Goal: Information Seeking & Learning: Learn about a topic

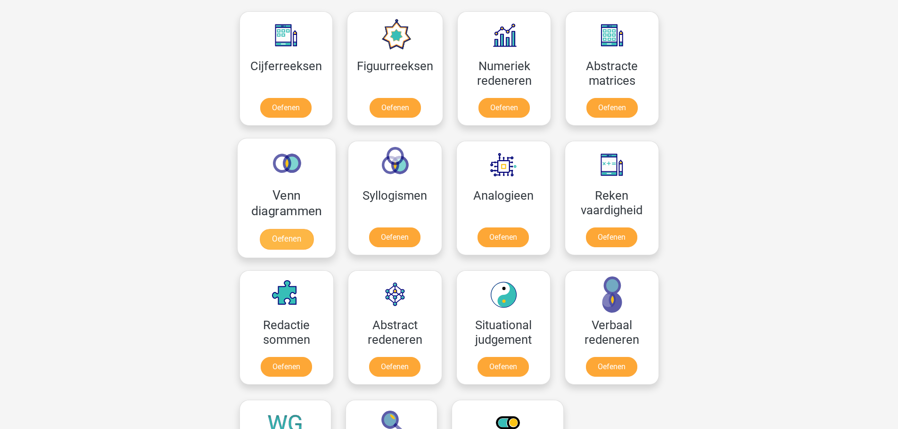
scroll to position [518, 0]
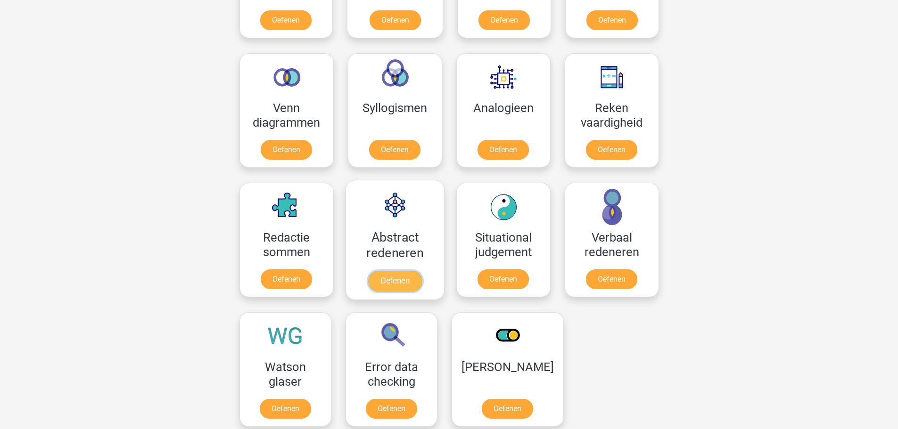
click at [384, 279] on link "Oefenen" at bounding box center [395, 281] width 54 height 21
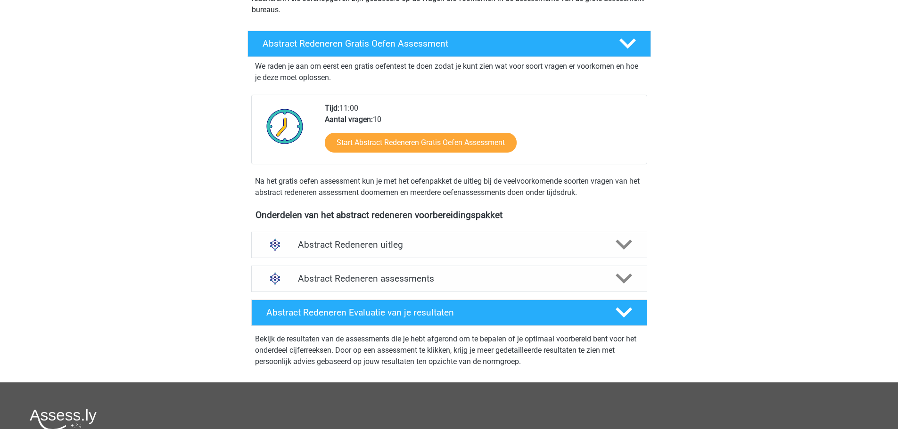
scroll to position [141, 0]
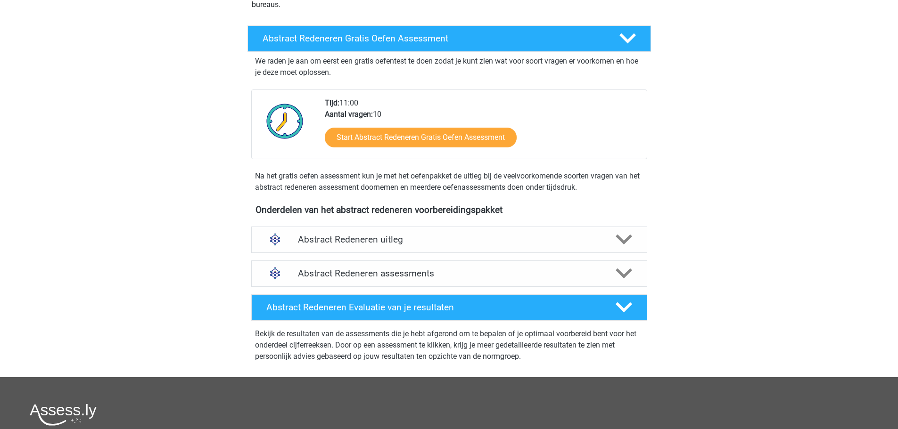
click at [713, 123] on div "Stijn stijntjevandeurzen@gmail.com Nederlands English" at bounding box center [449, 243] width 898 height 768
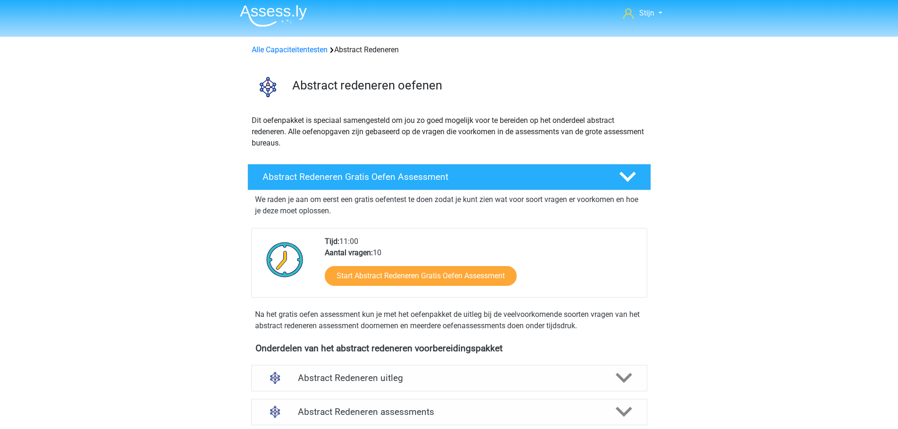
scroll to position [0, 0]
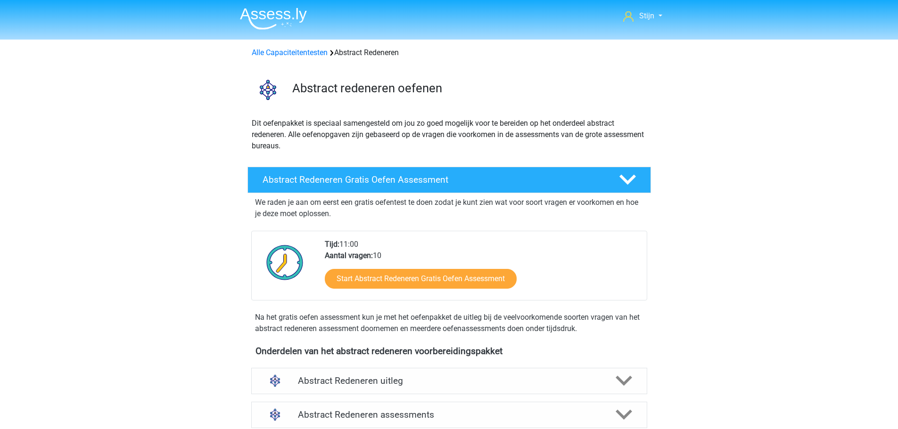
click at [290, 19] on img at bounding box center [273, 19] width 67 height 22
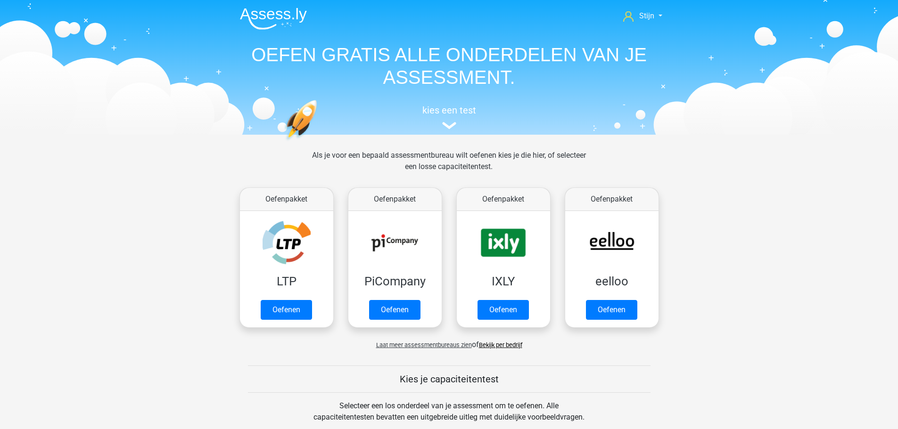
click at [437, 368] on div "Kies je capaciteitentest" at bounding box center [449, 379] width 448 height 27
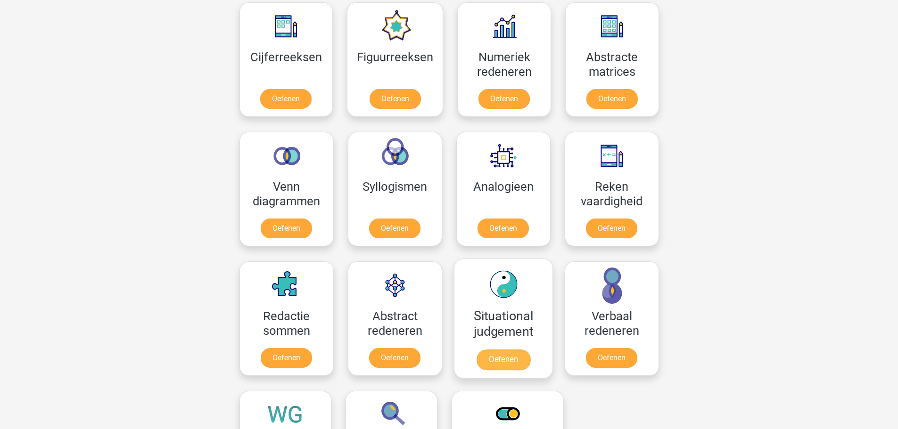
scroll to position [424, 0]
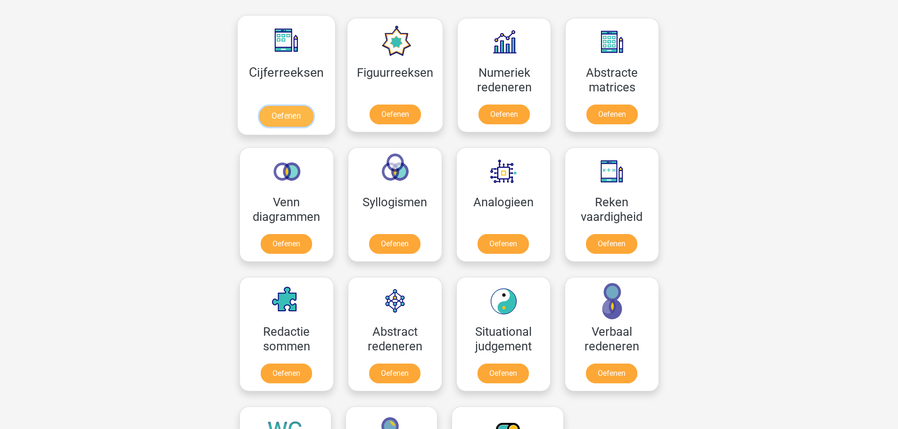
click at [296, 106] on link "Oefenen" at bounding box center [286, 116] width 54 height 21
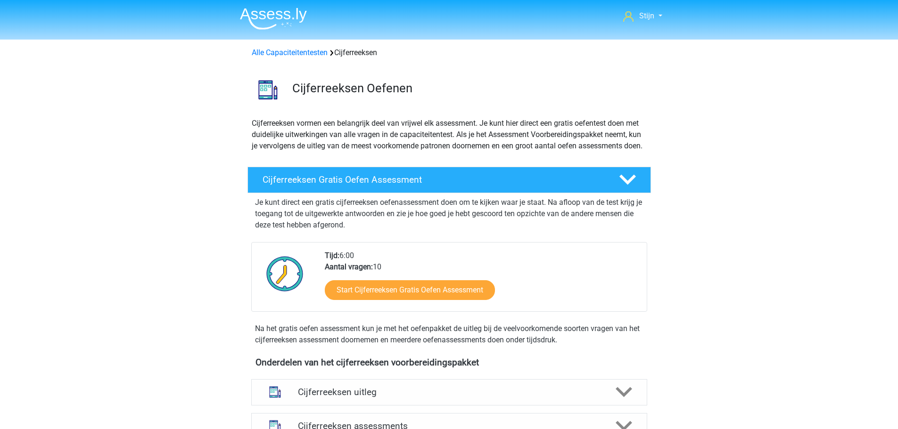
click at [655, 7] on nav "Stijn stijntjevandeurzen@gmail.com Nederlands English" at bounding box center [449, 16] width 434 height 31
click at [643, 16] on span "Stijn" at bounding box center [646, 15] width 15 height 9
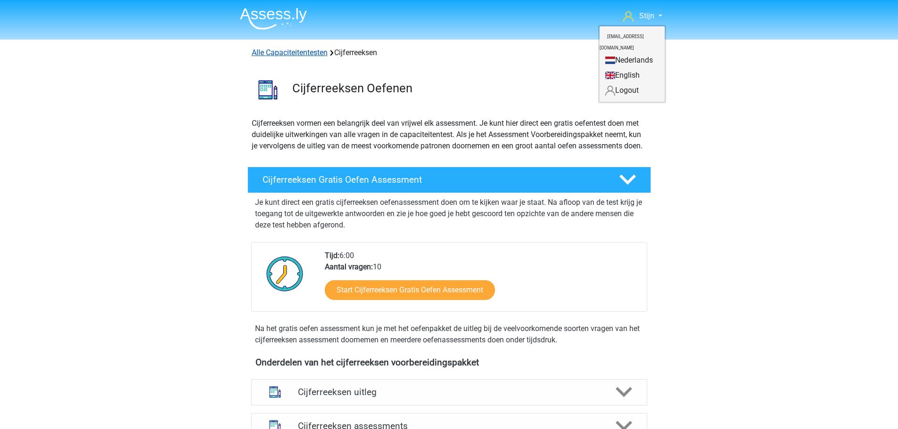
click at [292, 50] on link "Alle Capaciteitentesten" at bounding box center [290, 52] width 76 height 9
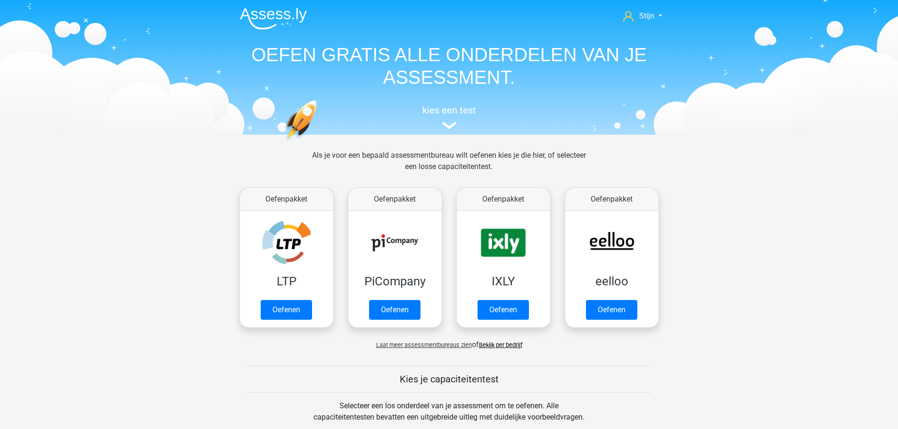
scroll to position [401, 0]
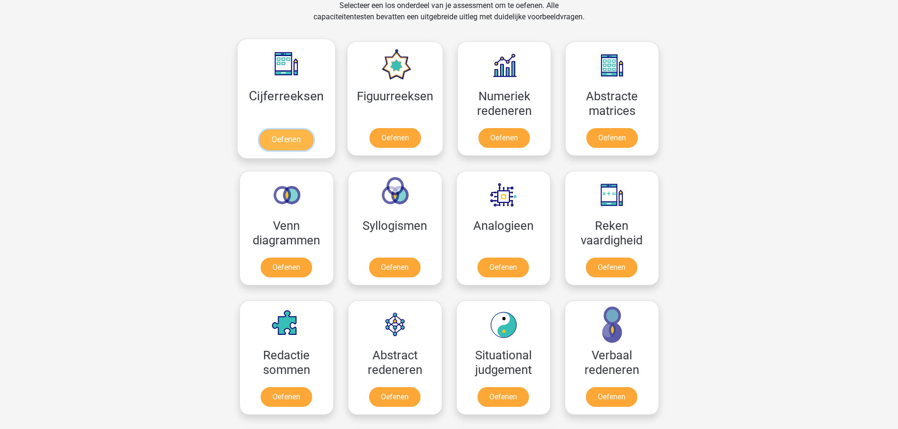
click at [296, 143] on link "Oefenen" at bounding box center [286, 140] width 54 height 21
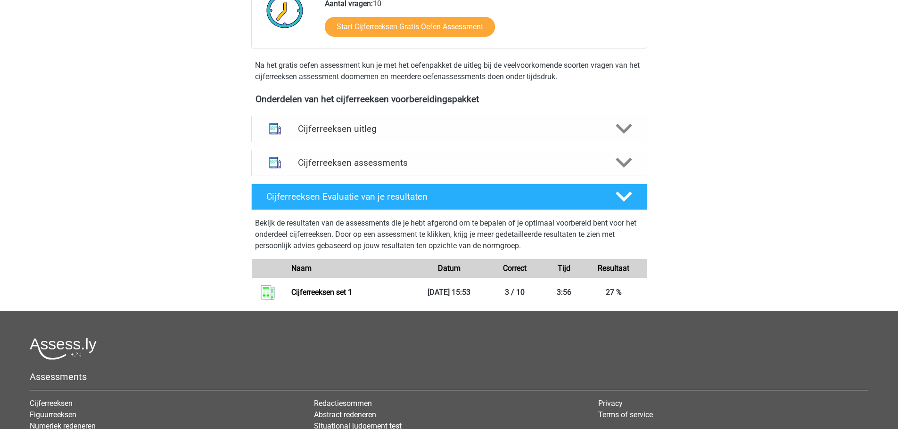
scroll to position [283, 0]
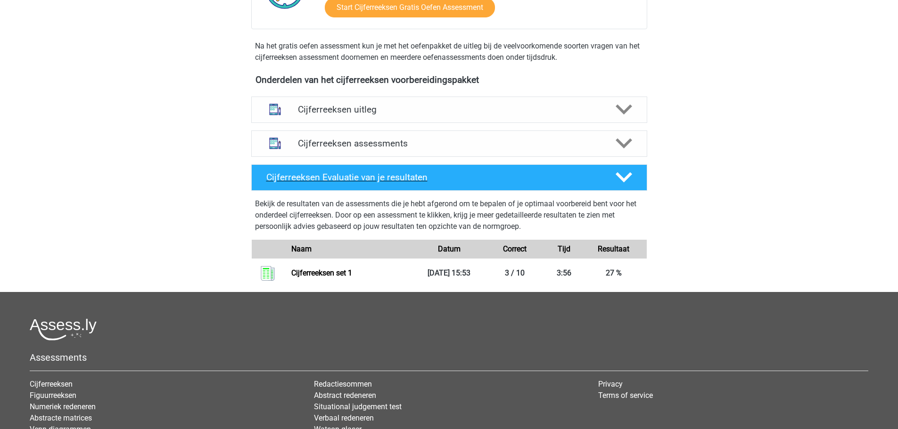
click at [619, 181] on icon at bounding box center [624, 177] width 16 height 16
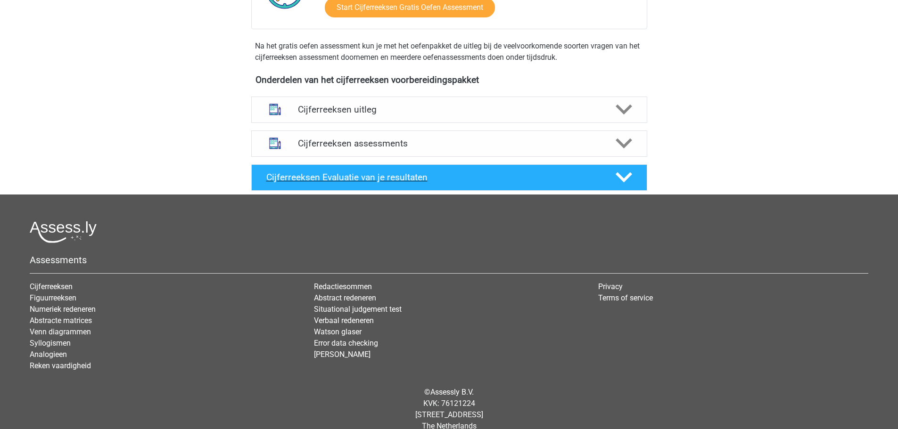
click at [619, 181] on icon at bounding box center [624, 177] width 16 height 16
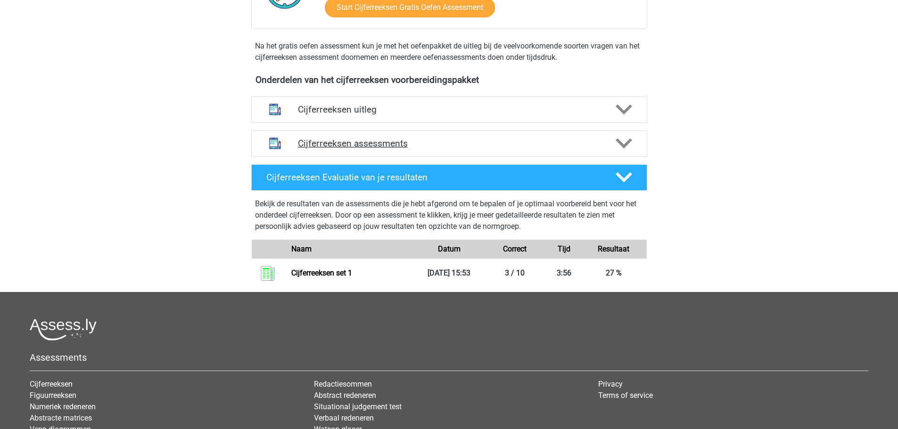
click at [625, 143] on div "Cijferreeksen assessments" at bounding box center [449, 144] width 396 height 26
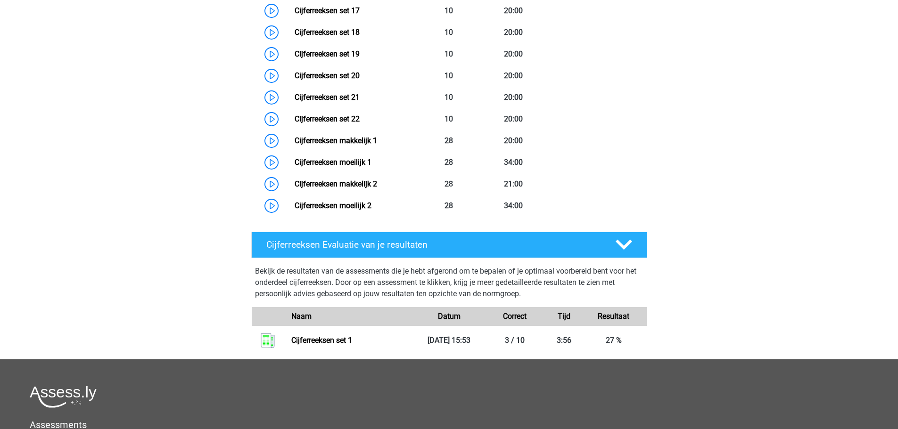
scroll to position [990, 0]
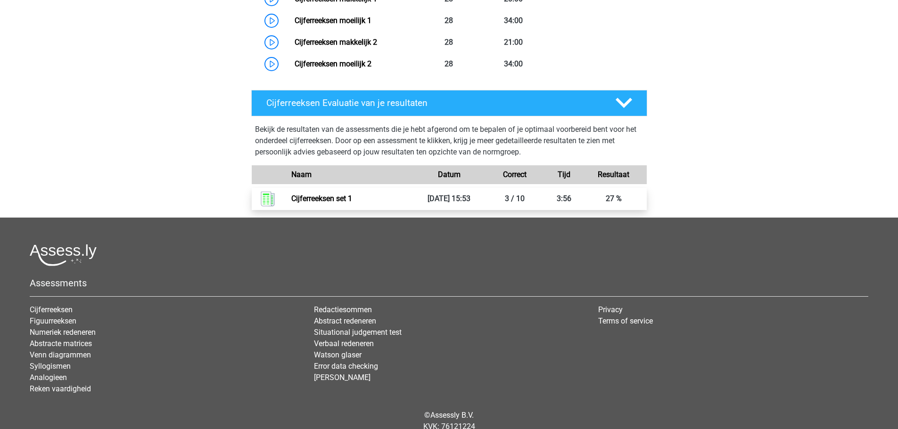
click at [291, 203] on link "Cijferreeksen set 1" at bounding box center [321, 198] width 61 height 9
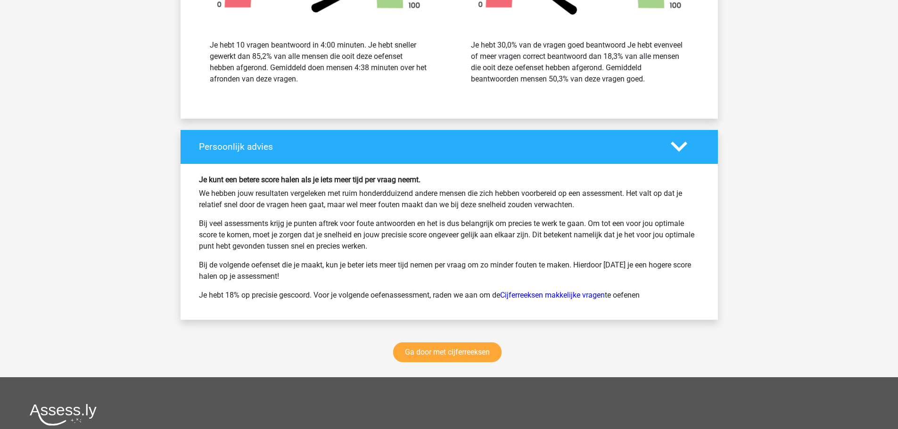
scroll to position [1225, 0]
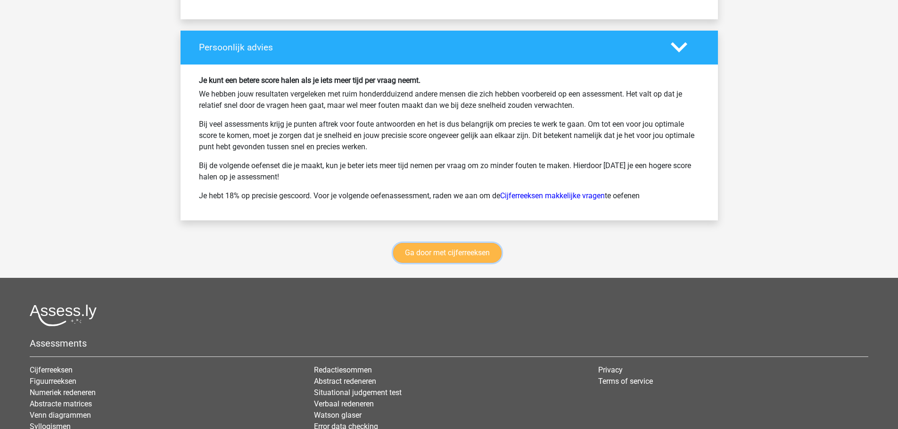
click at [477, 252] on link "Ga door met cijferreeksen" at bounding box center [447, 253] width 108 height 20
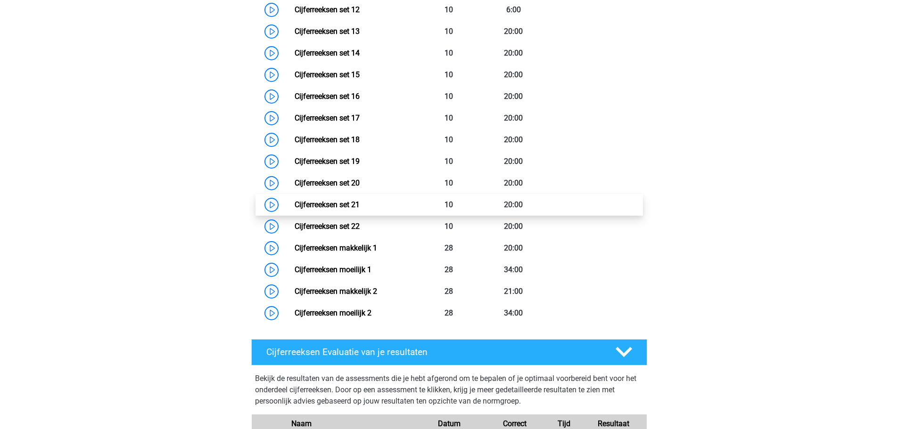
scroll to position [798, 0]
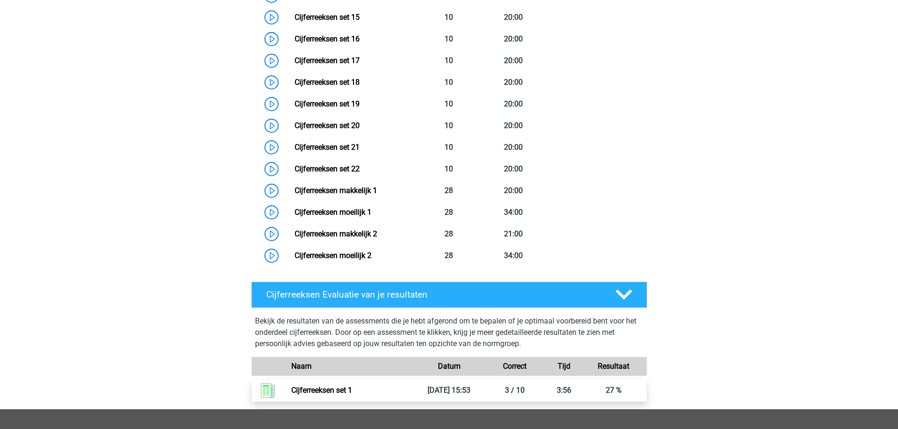
click at [305, 395] on link "Cijferreeksen set 1" at bounding box center [321, 390] width 61 height 9
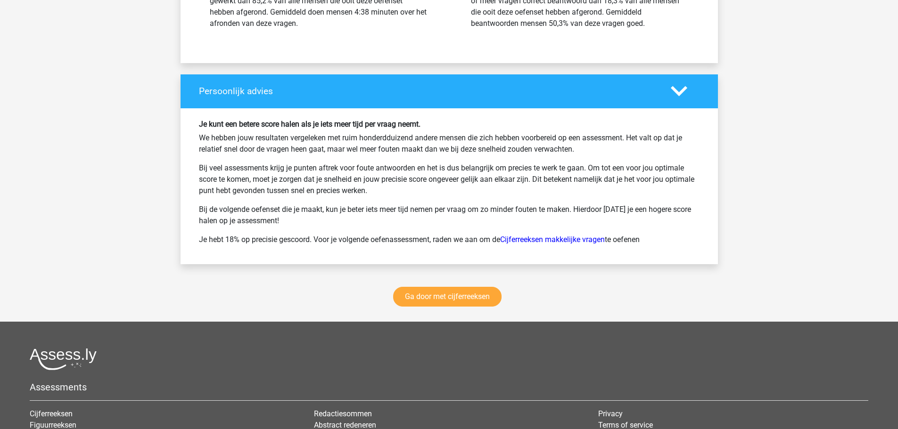
scroll to position [1320, 0]
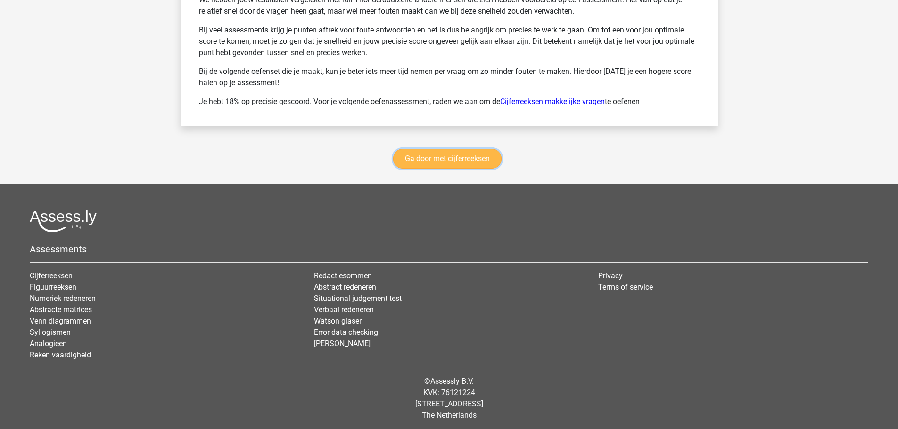
click at [449, 152] on link "Ga door met cijferreeksen" at bounding box center [447, 159] width 108 height 20
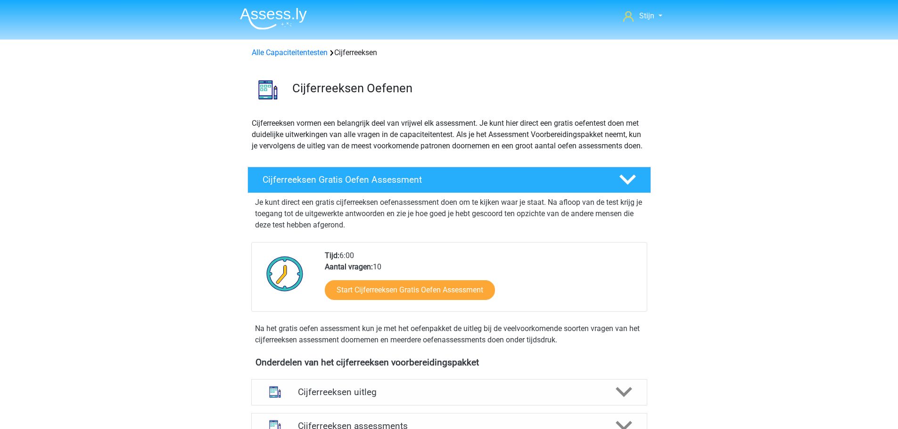
scroll to position [421, 0]
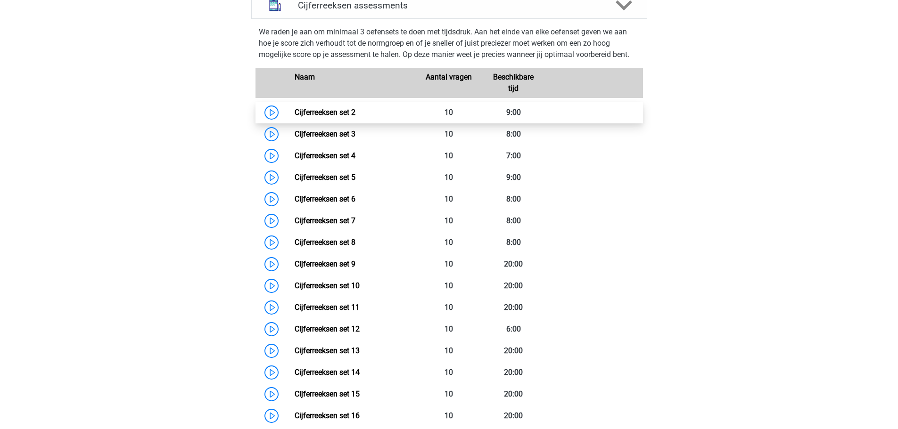
click at [355, 117] on link "Cijferreeksen set 2" at bounding box center [325, 112] width 61 height 9
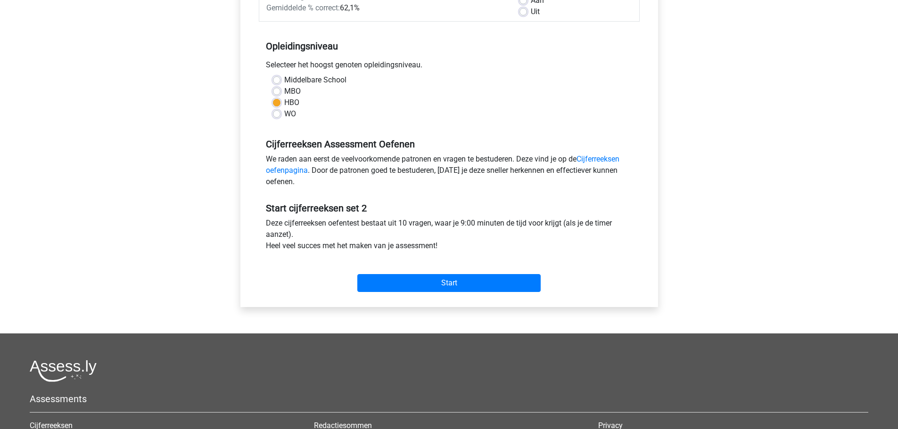
scroll to position [127, 0]
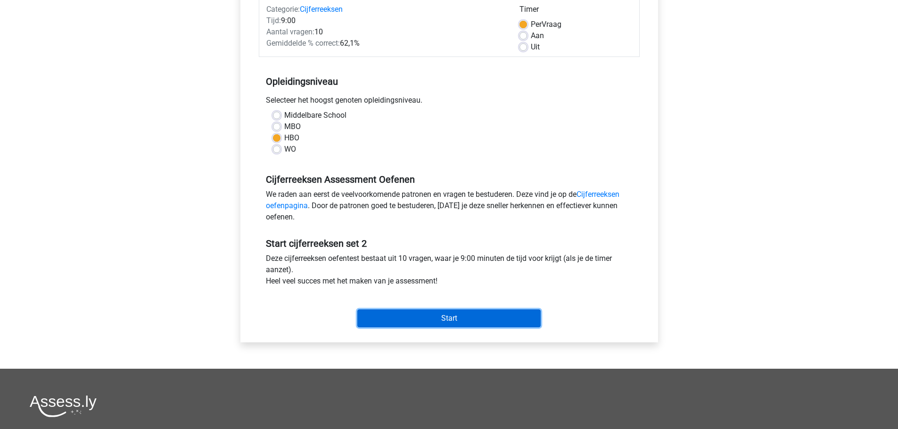
click at [452, 311] on input "Start" at bounding box center [448, 319] width 183 height 18
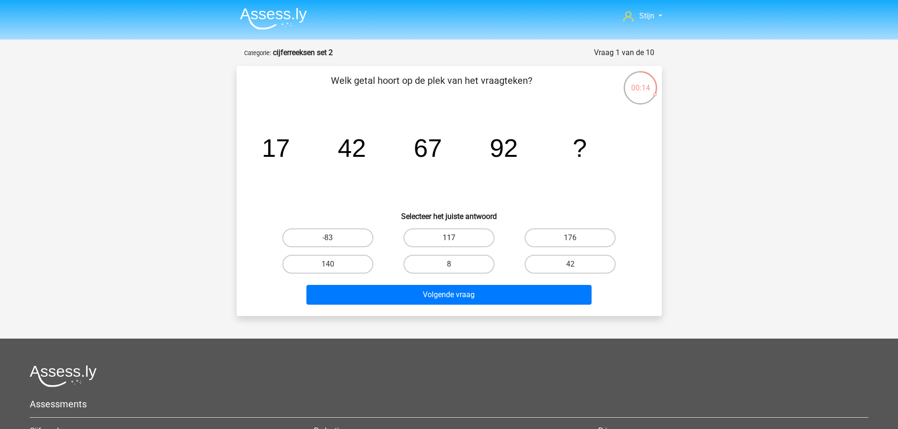
click at [457, 235] on label "117" at bounding box center [448, 238] width 91 height 19
click at [455, 238] on input "117" at bounding box center [452, 241] width 6 height 6
radio input "true"
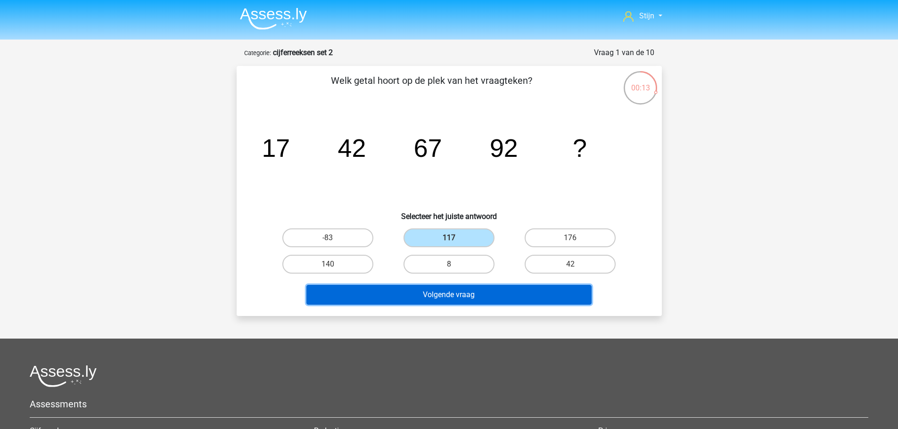
click at [470, 295] on button "Volgende vraag" at bounding box center [448, 295] width 285 height 20
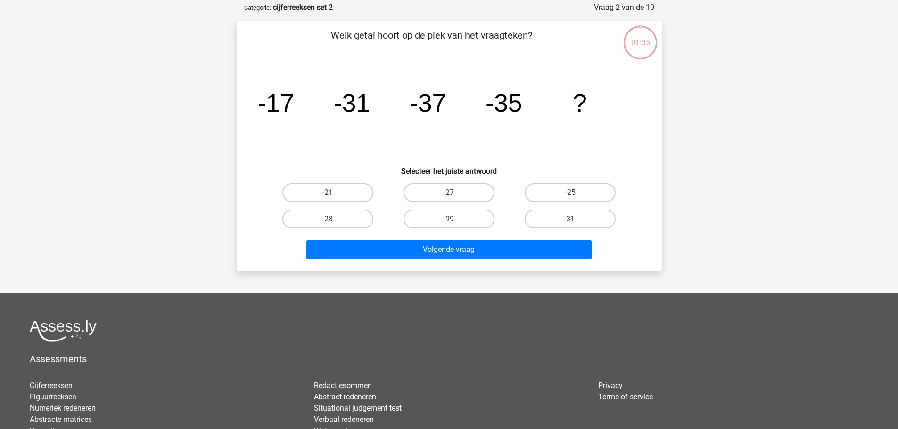
scroll to position [47, 0]
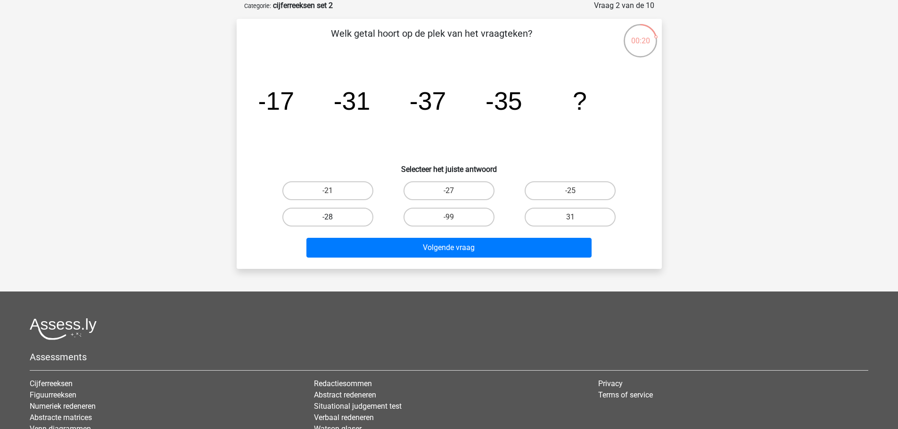
click at [318, 215] on label "-28" at bounding box center [327, 217] width 91 height 19
click at [328, 217] on input "-28" at bounding box center [331, 220] width 6 height 6
radio input "true"
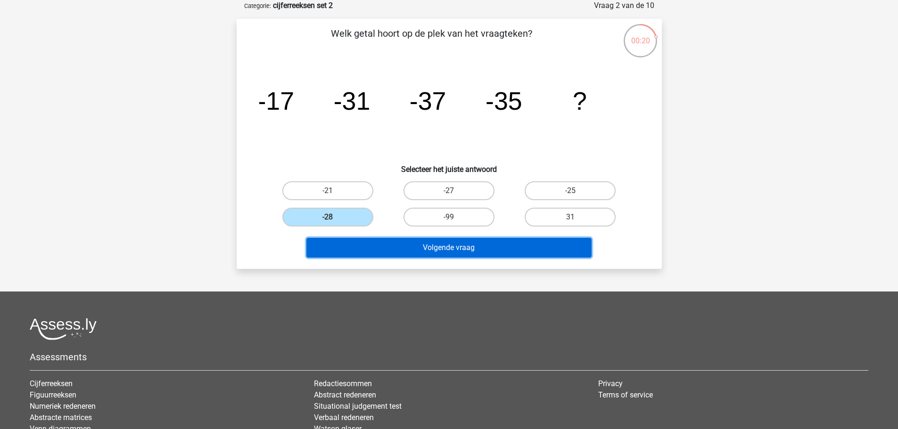
click at [410, 250] on button "Volgende vraag" at bounding box center [448, 248] width 285 height 20
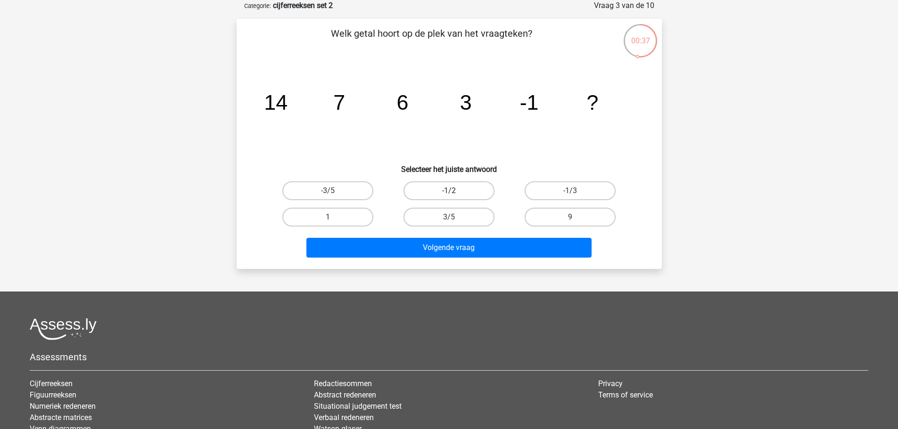
click at [408, 190] on label "-1/2" at bounding box center [448, 190] width 91 height 19
click at [449, 191] on input "-1/2" at bounding box center [452, 194] width 6 height 6
radio input "true"
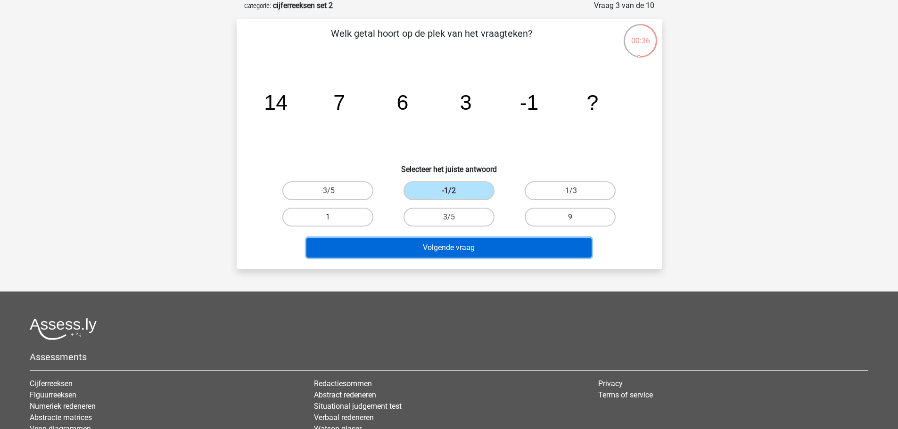
click at [404, 248] on button "Volgende vraag" at bounding box center [448, 248] width 285 height 20
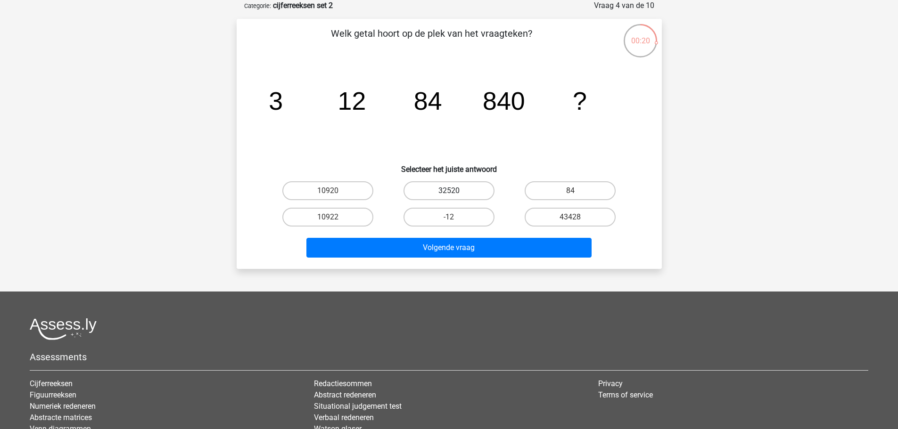
click at [461, 198] on label "32520" at bounding box center [448, 190] width 91 height 19
click at [455, 197] on input "32520" at bounding box center [452, 194] width 6 height 6
radio input "true"
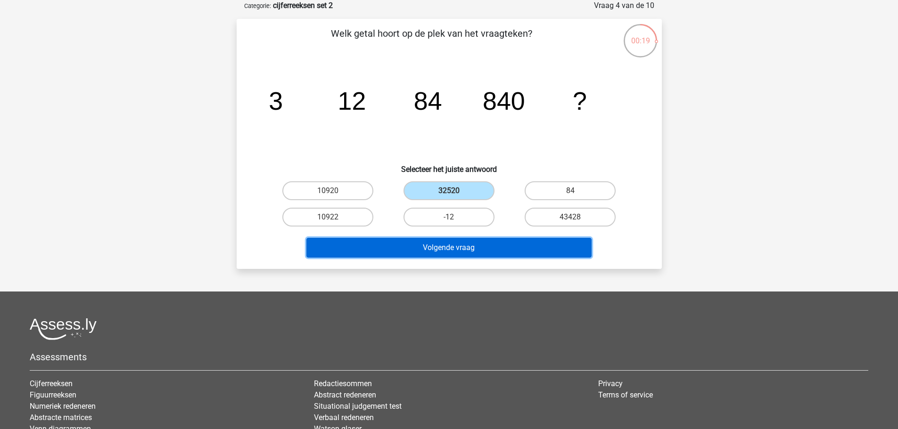
click at [448, 255] on button "Volgende vraag" at bounding box center [448, 248] width 285 height 20
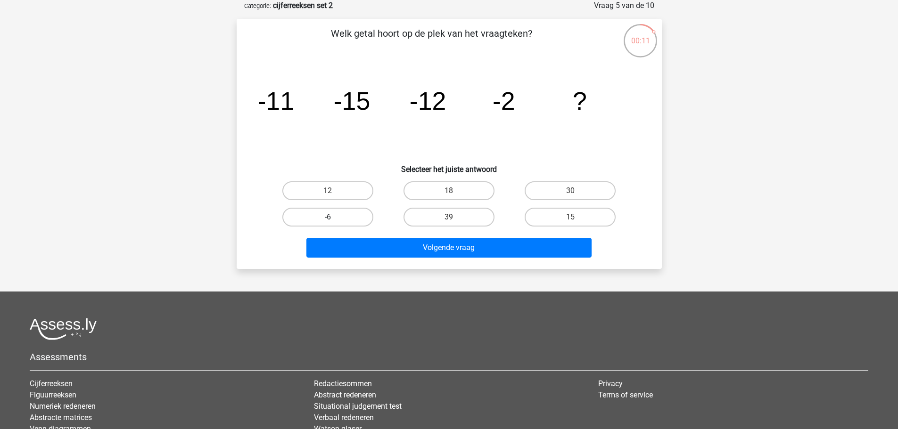
click at [354, 217] on label "-6" at bounding box center [327, 217] width 91 height 19
click at [334, 217] on input "-6" at bounding box center [331, 220] width 6 height 6
radio input "true"
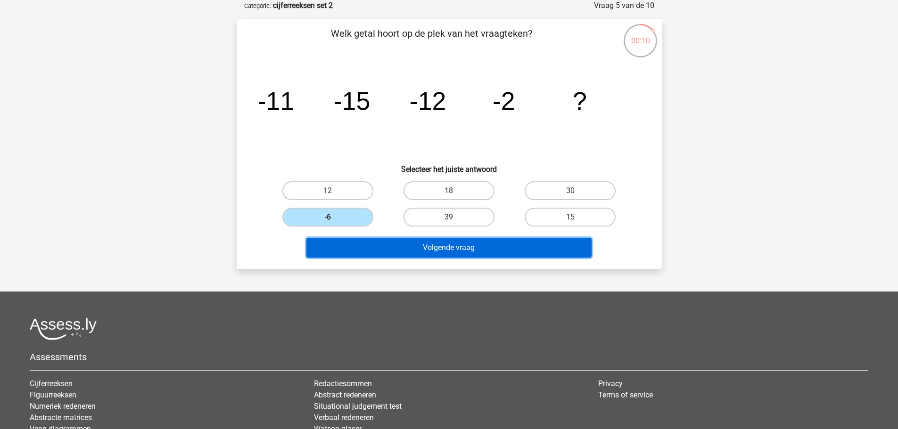
click at [456, 239] on button "Volgende vraag" at bounding box center [448, 248] width 285 height 20
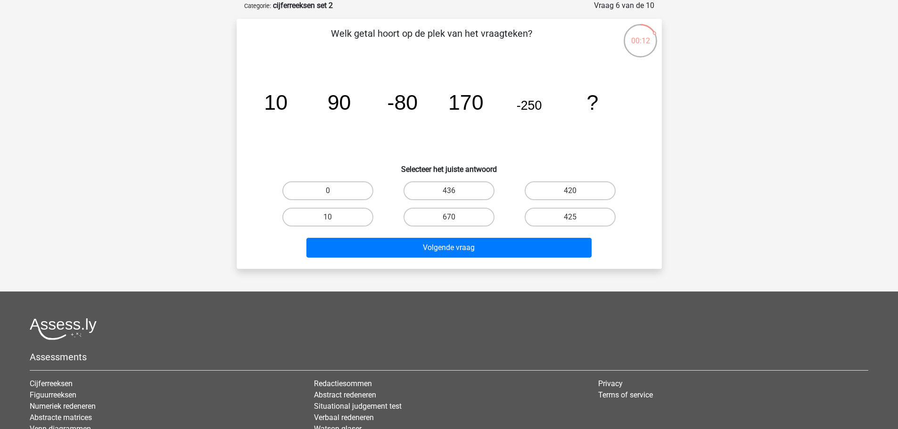
click at [454, 180] on div "436" at bounding box center [448, 191] width 121 height 26
click at [454, 181] on div "436" at bounding box center [448, 191] width 121 height 26
click at [451, 189] on label "436" at bounding box center [448, 190] width 91 height 19
click at [451, 191] on input "436" at bounding box center [452, 194] width 6 height 6
radio input "true"
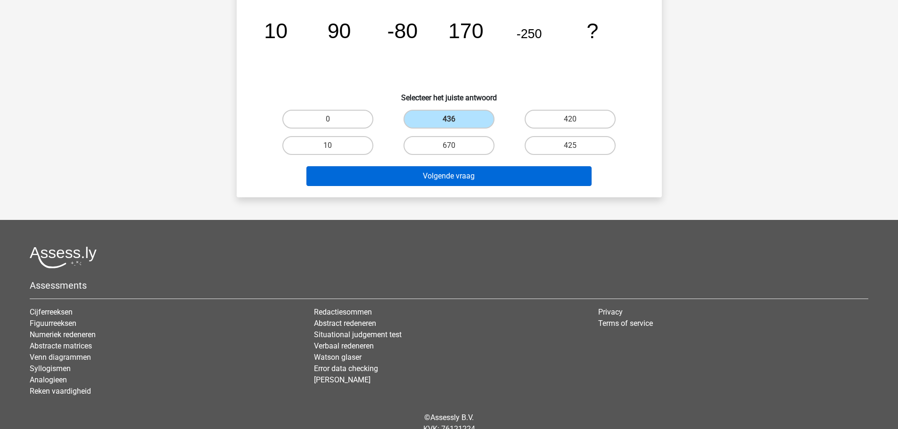
scroll to position [0, 0]
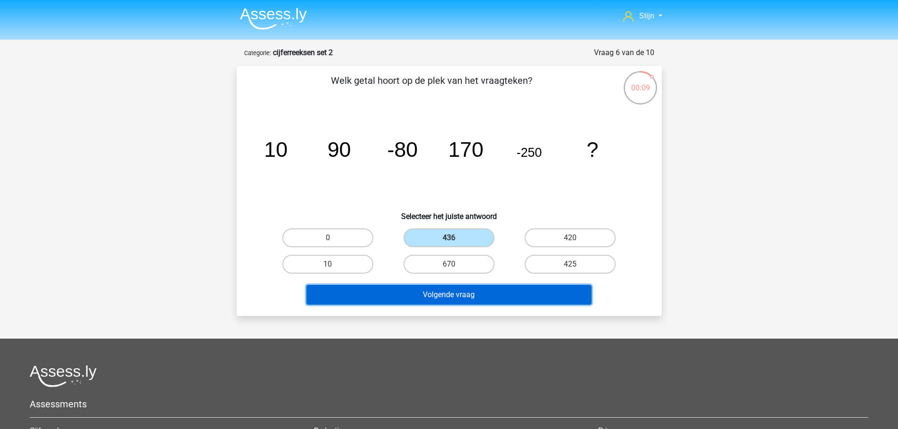
click at [388, 290] on button "Volgende vraag" at bounding box center [448, 295] width 285 height 20
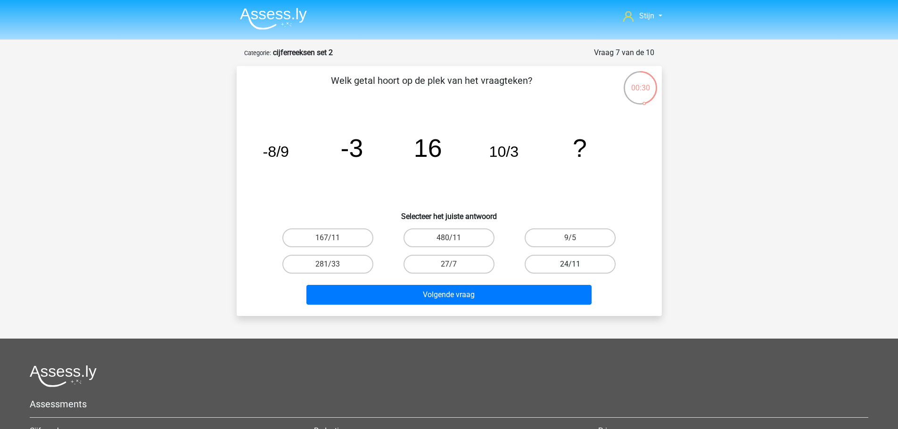
drag, startPoint x: 561, startPoint y: 235, endPoint x: 540, endPoint y: 258, distance: 31.7
click at [559, 244] on label "9/5" at bounding box center [570, 238] width 91 height 19
click at [570, 244] on input "9/5" at bounding box center [573, 241] width 6 height 6
radio input "true"
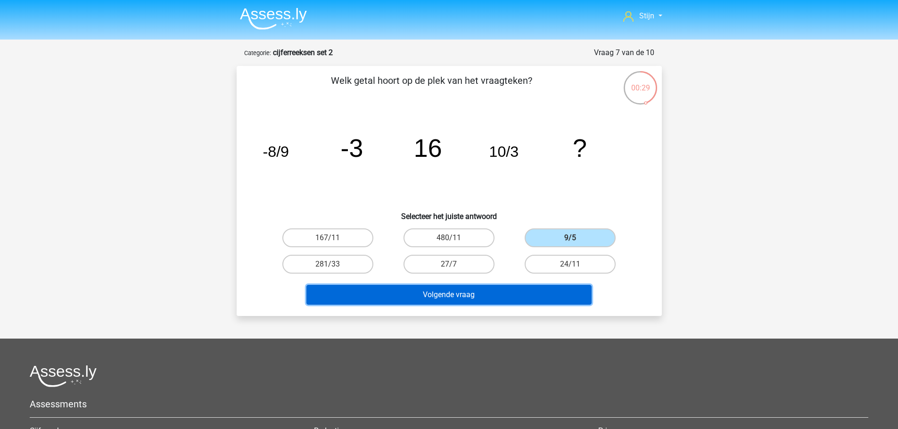
click at [483, 301] on button "Volgende vraag" at bounding box center [448, 295] width 285 height 20
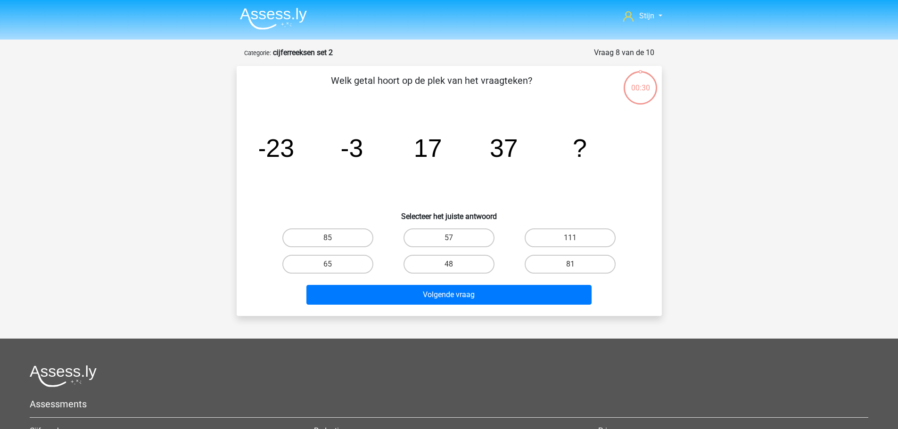
scroll to position [47, 0]
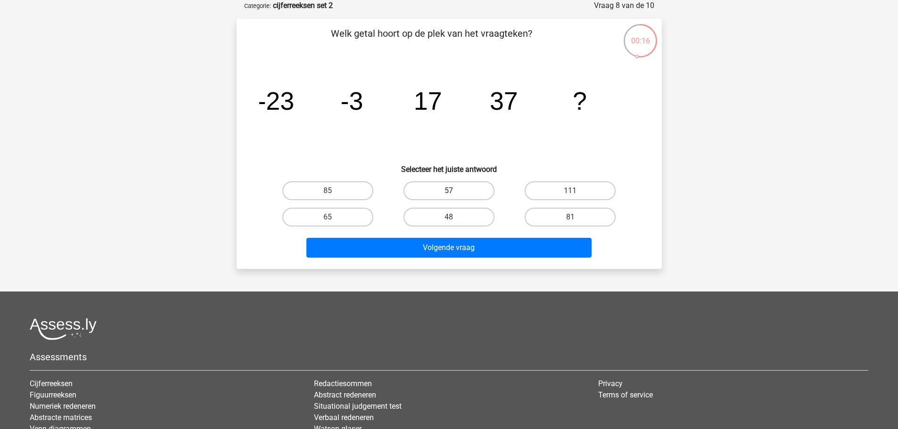
click at [489, 190] on label "57" at bounding box center [448, 190] width 91 height 19
click at [455, 191] on input "57" at bounding box center [452, 194] width 6 height 6
radio input "true"
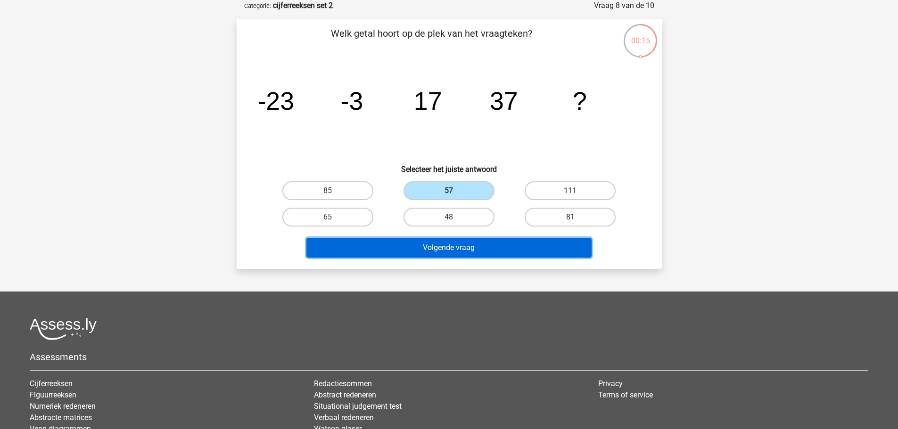
click at [445, 254] on button "Volgende vraag" at bounding box center [448, 248] width 285 height 20
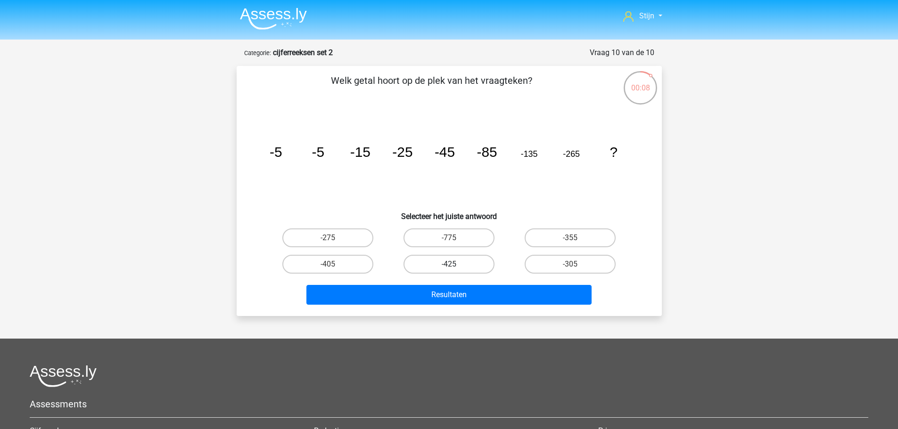
click at [434, 269] on label "-425" at bounding box center [448, 264] width 91 height 19
click at [449, 269] on input "-425" at bounding box center [452, 267] width 6 height 6
radio input "true"
click at [578, 238] on label "-355" at bounding box center [570, 238] width 91 height 19
click at [576, 238] on input "-355" at bounding box center [573, 241] width 6 height 6
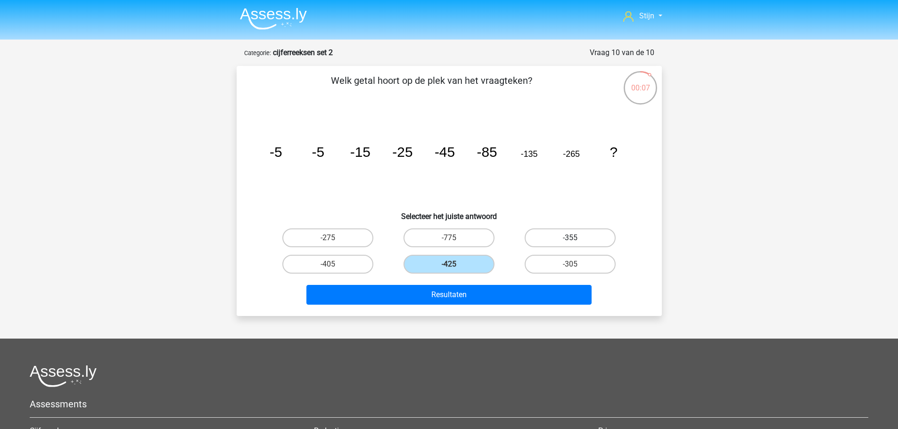
radio input "true"
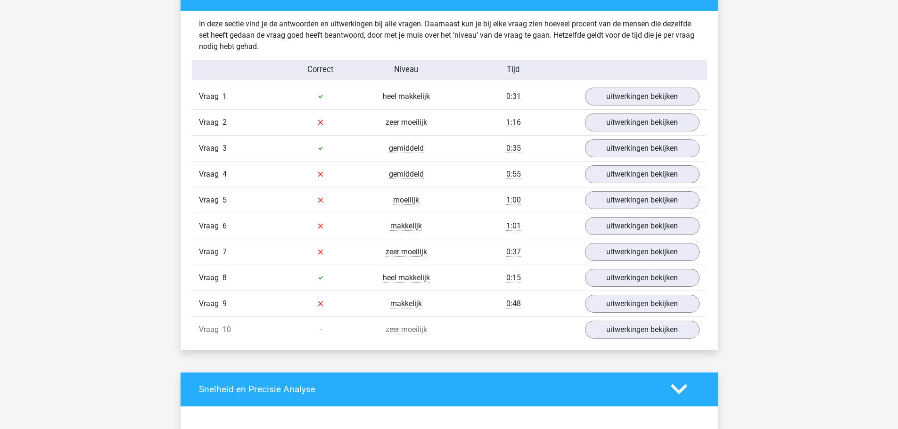
scroll to position [566, 0]
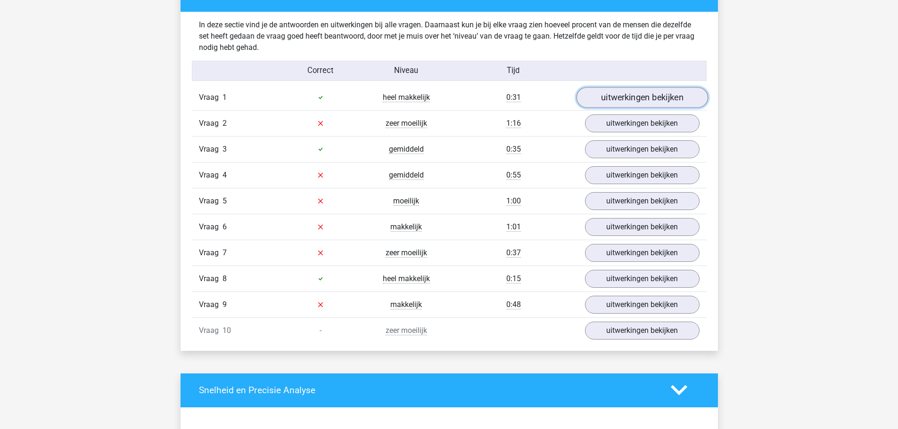
click at [690, 94] on link "uitwerkingen bekijken" at bounding box center [642, 97] width 132 height 21
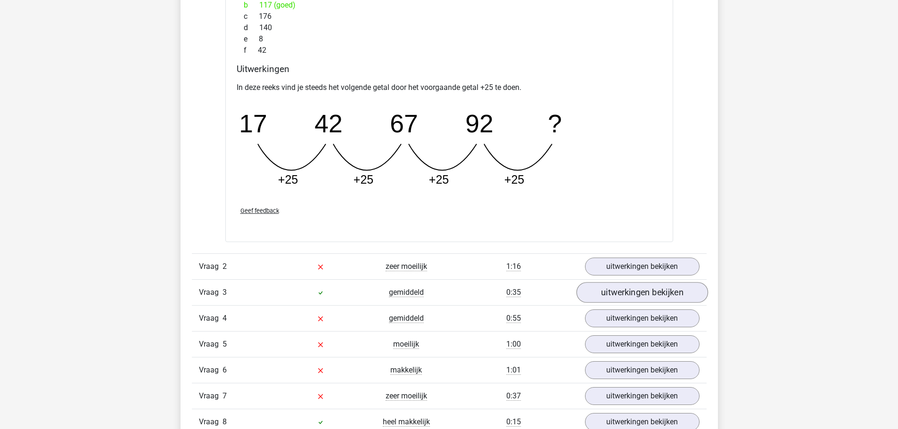
scroll to position [848, 0]
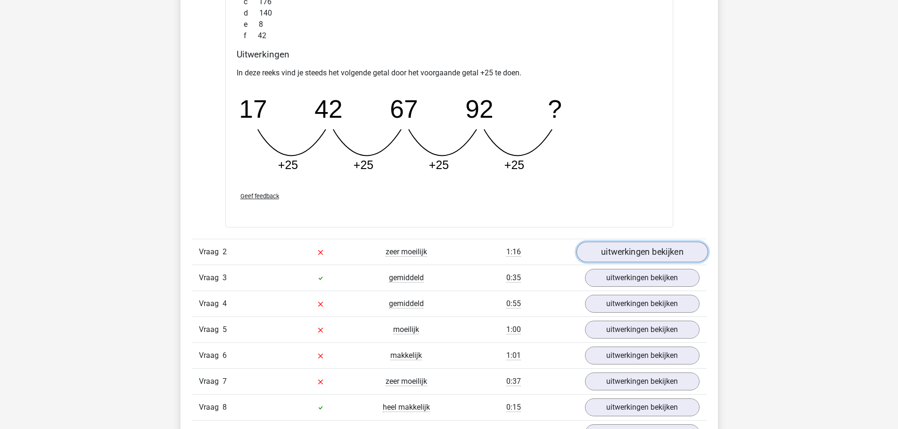
click at [622, 256] on link "uitwerkingen bekijken" at bounding box center [642, 252] width 132 height 21
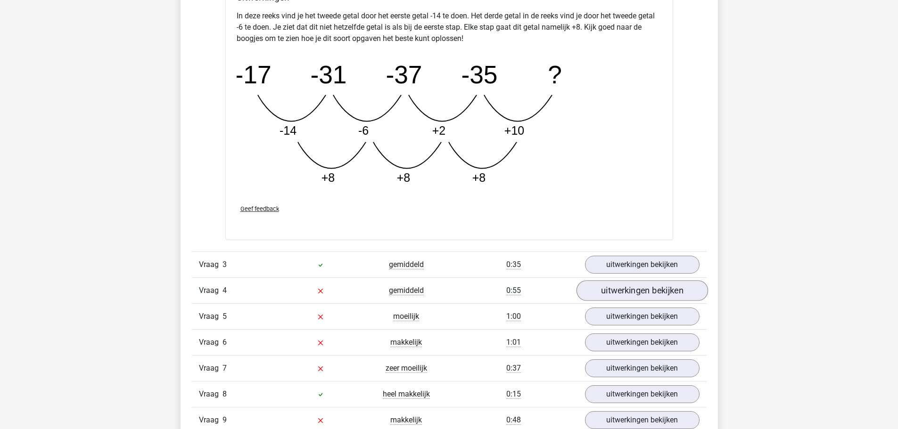
scroll to position [1367, 0]
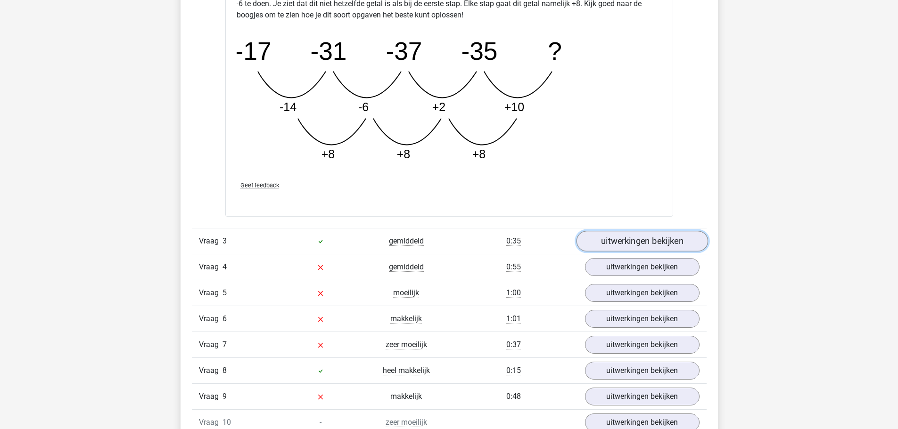
click at [647, 238] on link "uitwerkingen bekijken" at bounding box center [642, 241] width 132 height 21
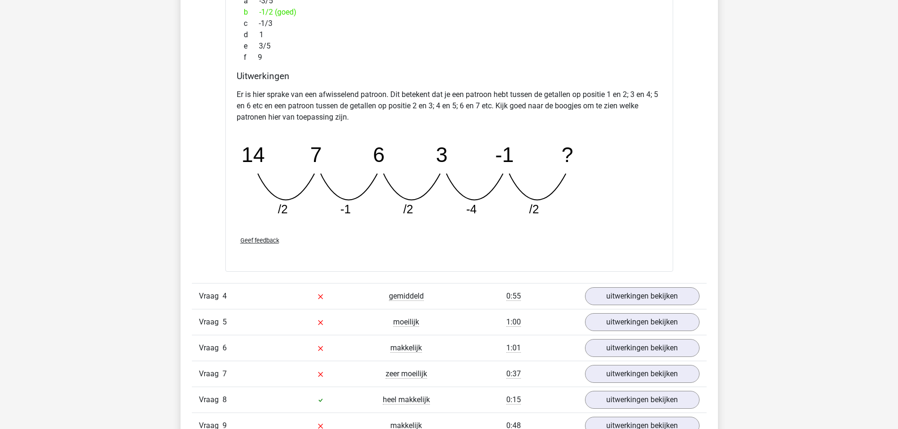
scroll to position [1791, 0]
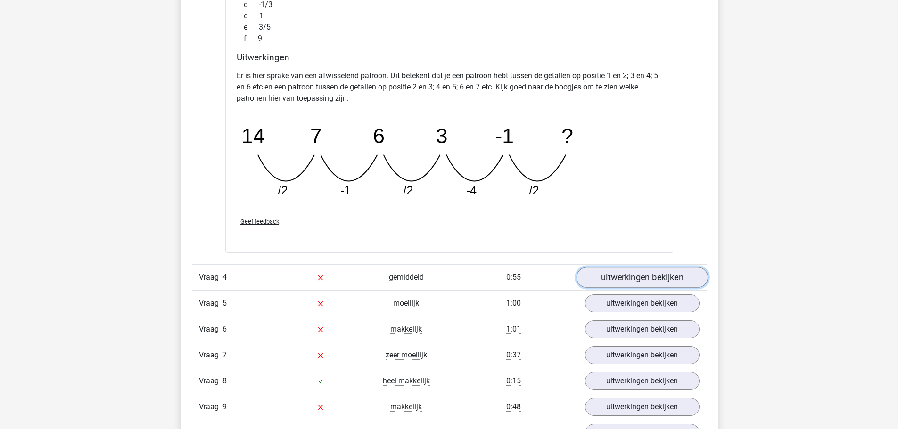
click at [634, 283] on link "uitwerkingen bekijken" at bounding box center [642, 277] width 132 height 21
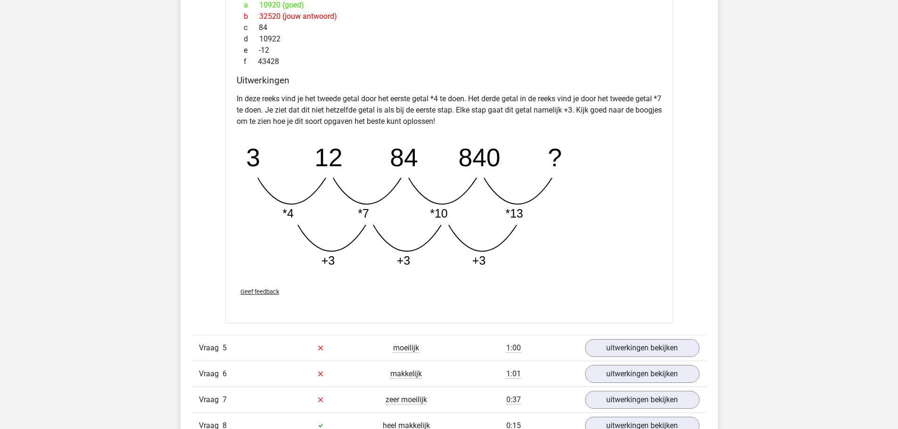
scroll to position [2262, 0]
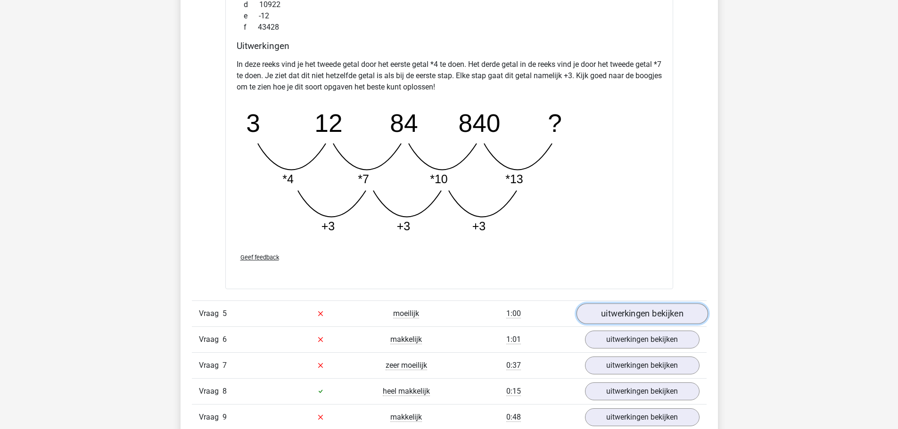
click at [616, 309] on link "uitwerkingen bekijken" at bounding box center [642, 314] width 132 height 21
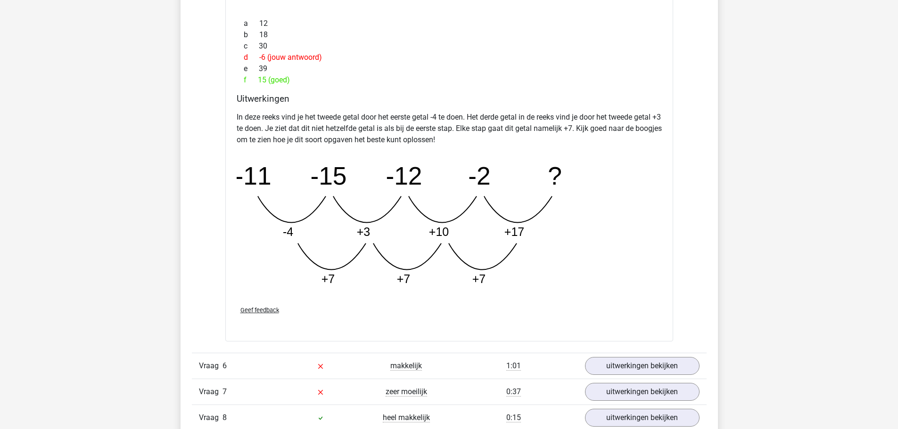
scroll to position [2828, 0]
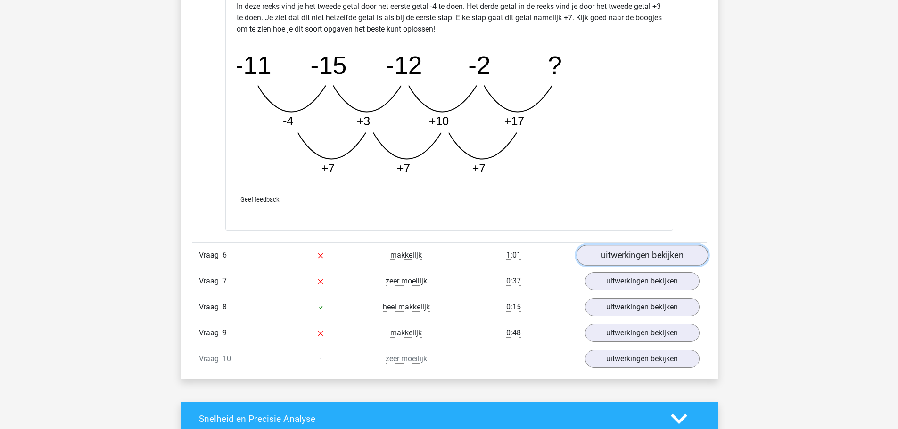
click at [620, 263] on link "uitwerkingen bekijken" at bounding box center [642, 255] width 132 height 21
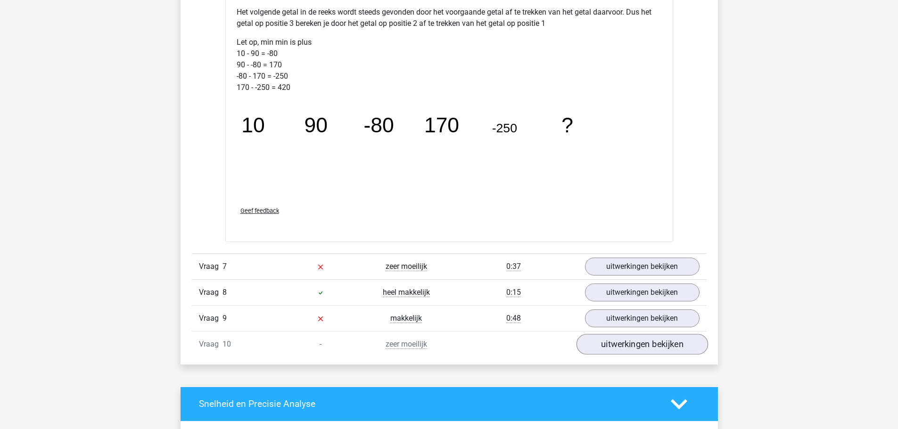
scroll to position [3346, 0]
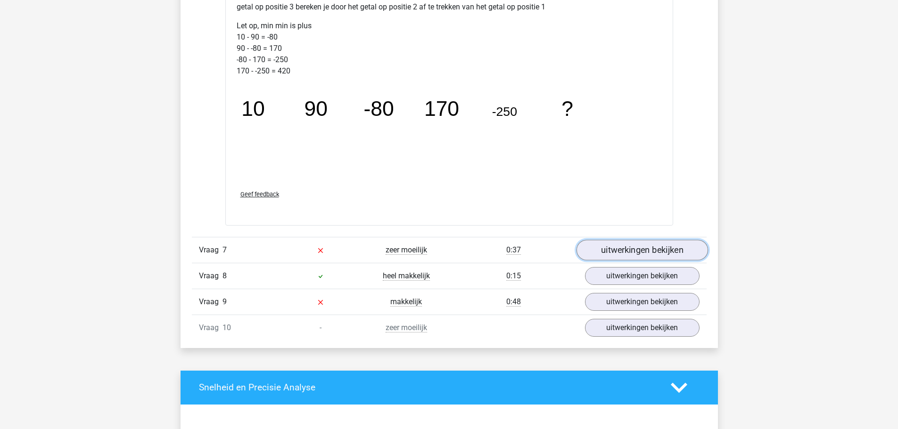
click at [632, 250] on link "uitwerkingen bekijken" at bounding box center [642, 250] width 132 height 21
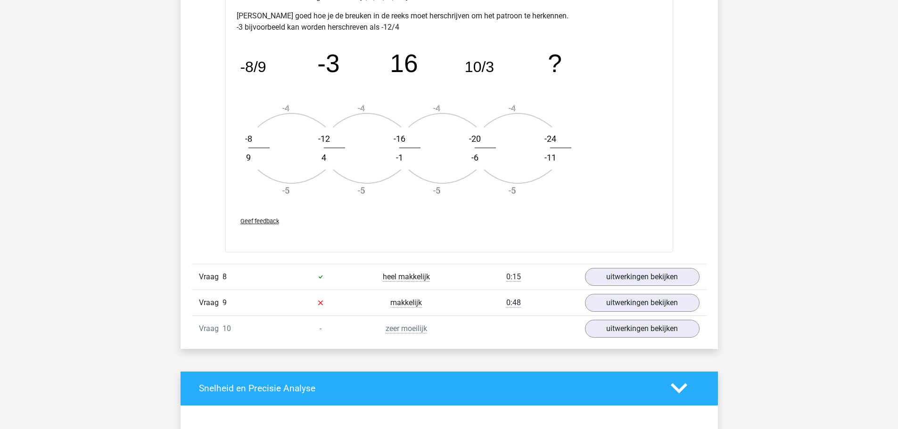
scroll to position [3912, 0]
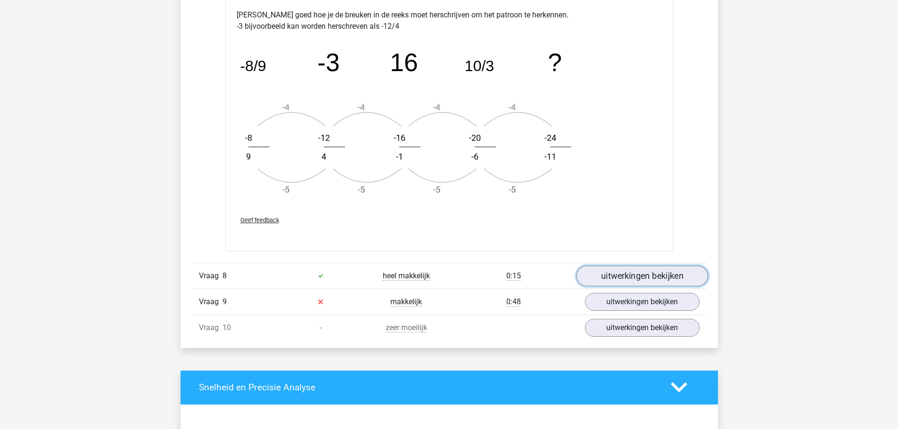
click at [619, 281] on link "uitwerkingen bekijken" at bounding box center [642, 276] width 132 height 21
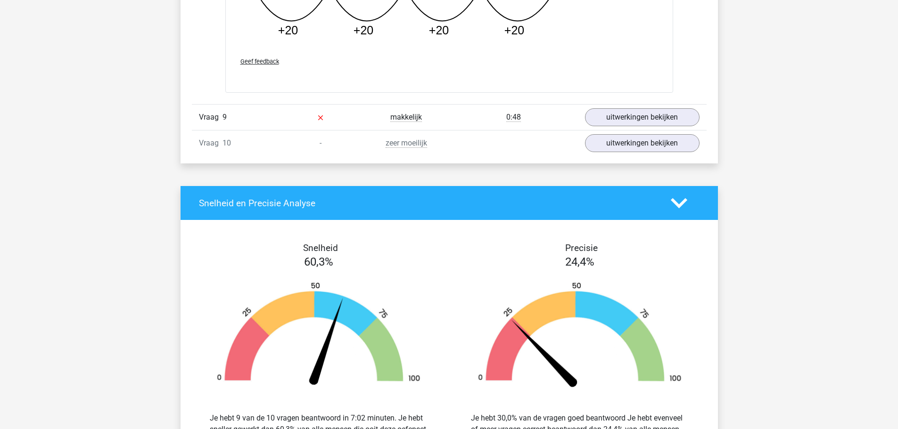
scroll to position [4525, 0]
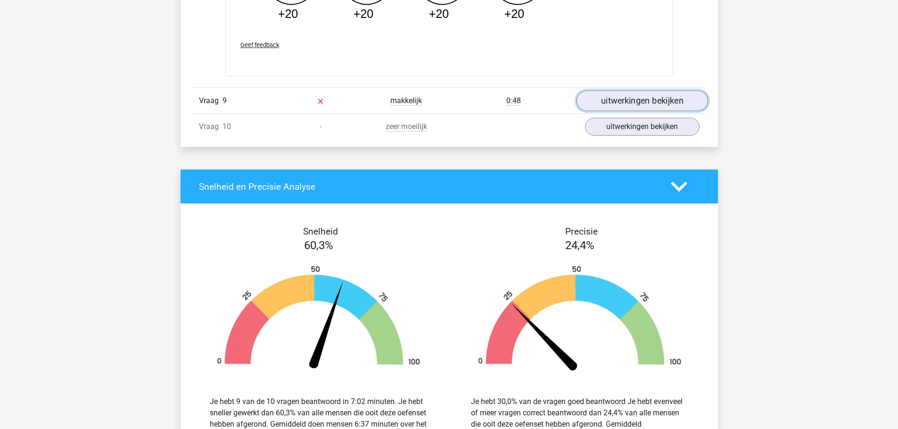
click at [630, 103] on link "uitwerkingen bekijken" at bounding box center [642, 101] width 132 height 21
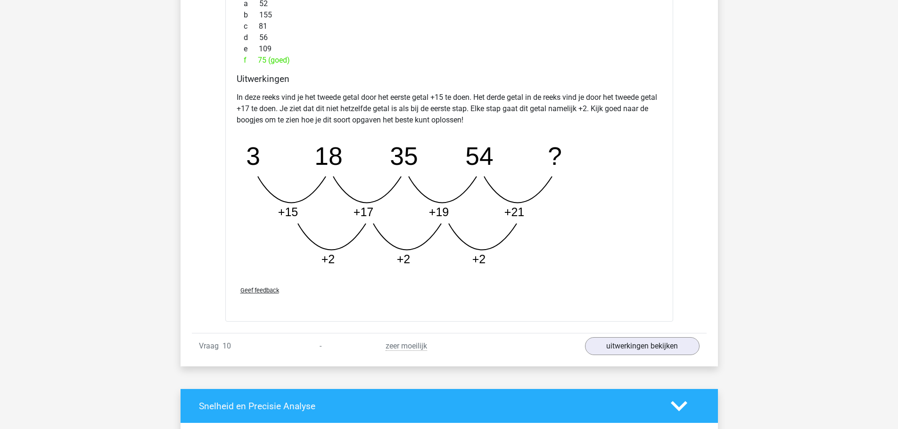
scroll to position [4808, 0]
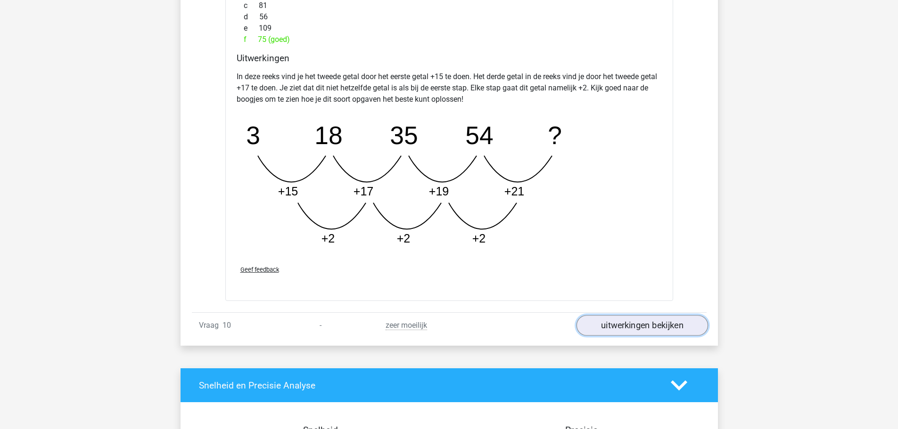
click at [651, 332] on link "uitwerkingen bekijken" at bounding box center [642, 325] width 132 height 21
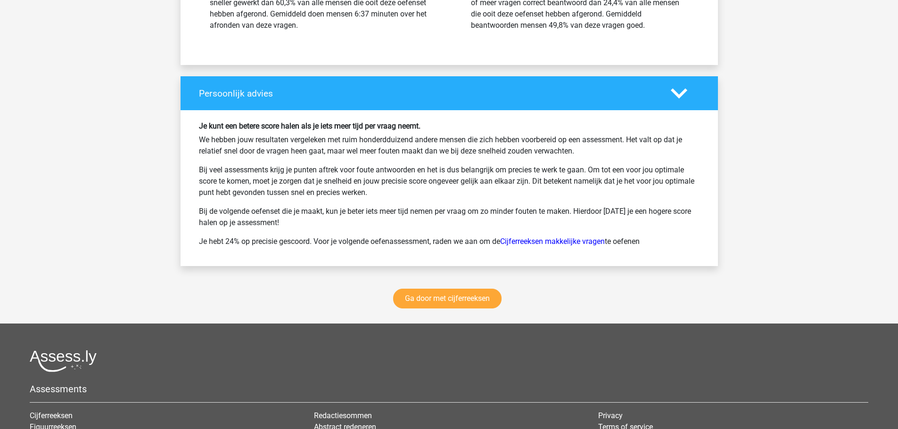
scroll to position [5939, 0]
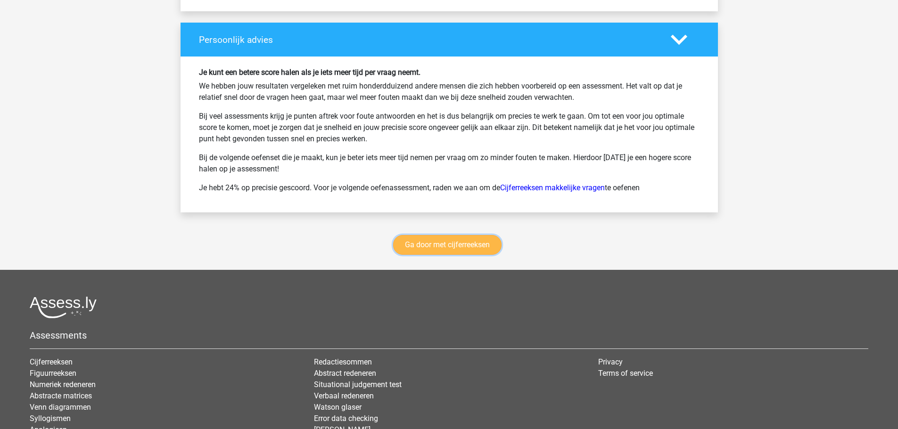
click at [458, 245] on link "Ga door met cijferreeksen" at bounding box center [447, 245] width 108 height 20
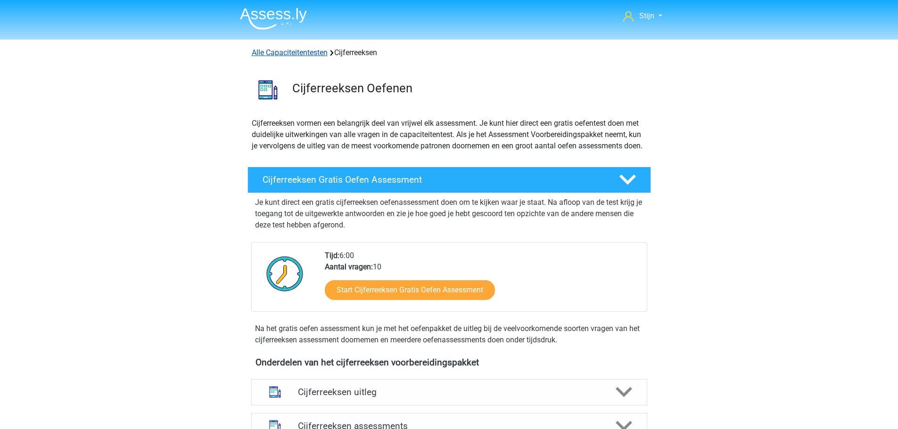
click at [295, 57] on link "Alle Capaciteitentesten" at bounding box center [290, 52] width 76 height 9
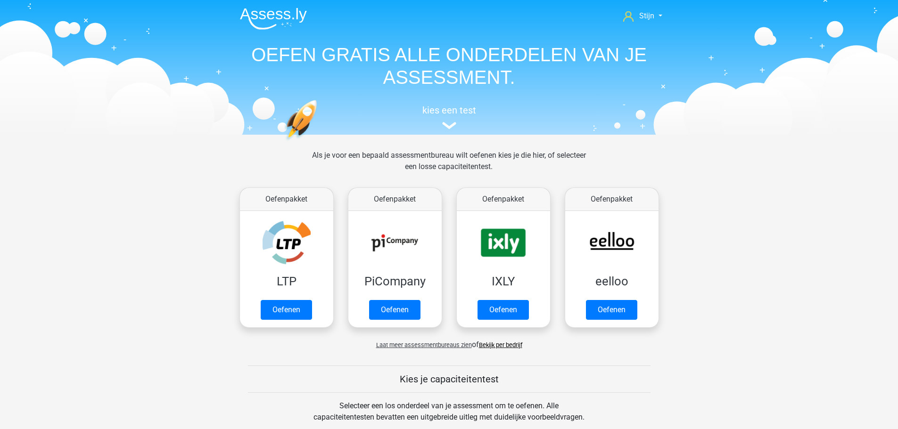
scroll to position [401, 0]
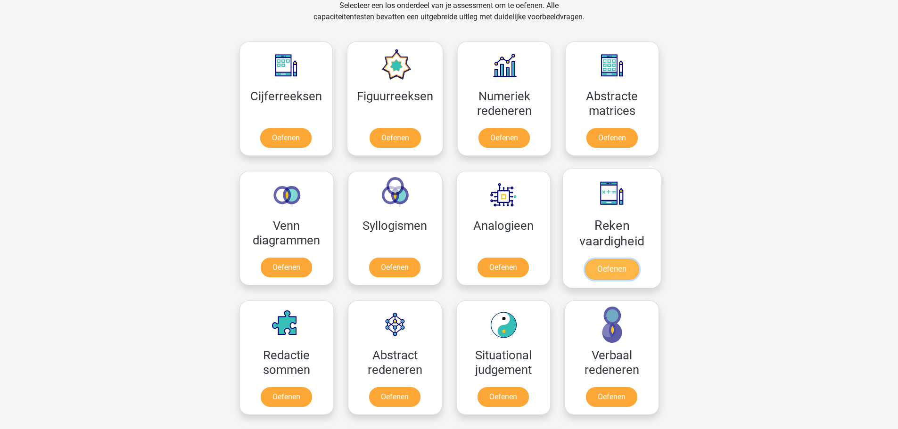
click at [587, 259] on link "Oefenen" at bounding box center [611, 269] width 54 height 21
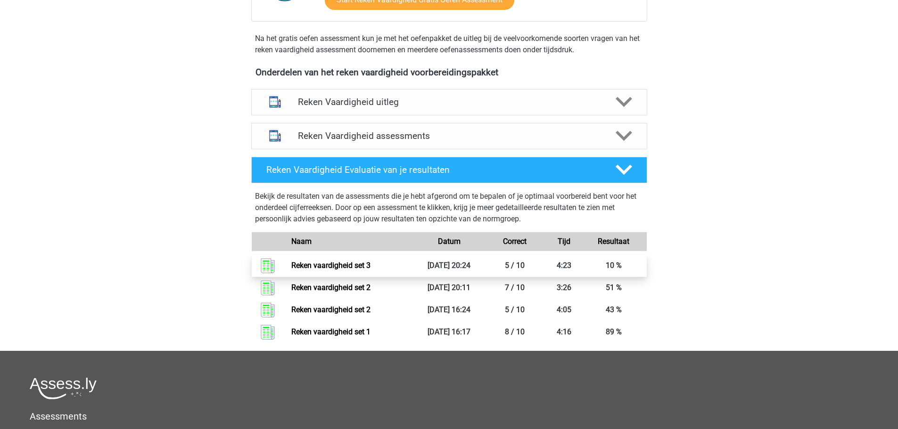
scroll to position [330, 0]
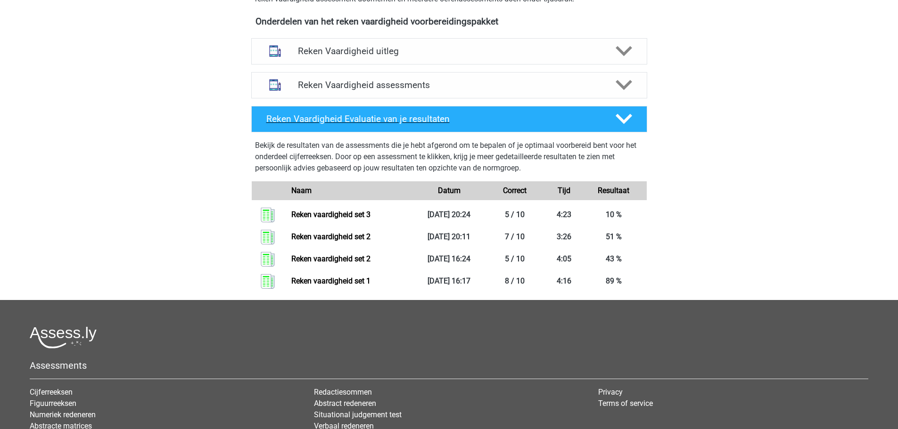
click at [432, 127] on div "Reken Vaardigheid Evaluatie van je resultaten" at bounding box center [449, 119] width 396 height 26
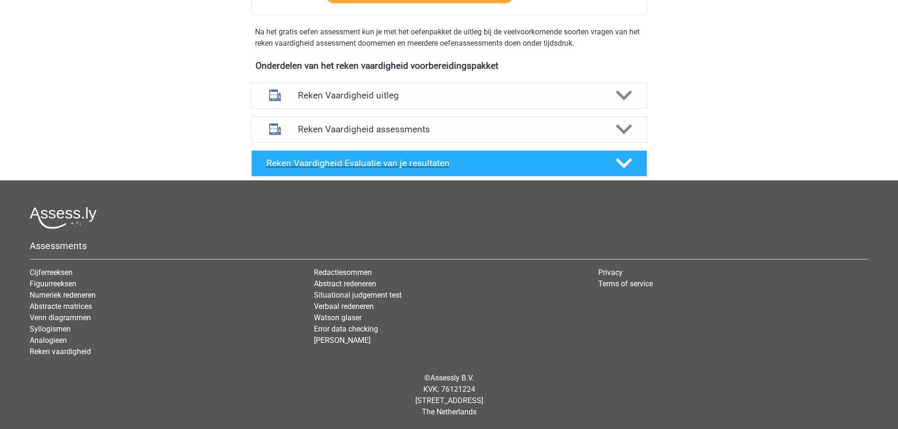
scroll to position [286, 0]
click at [431, 127] on h4 "Reken Vaardigheid assessments" at bounding box center [449, 129] width 303 height 11
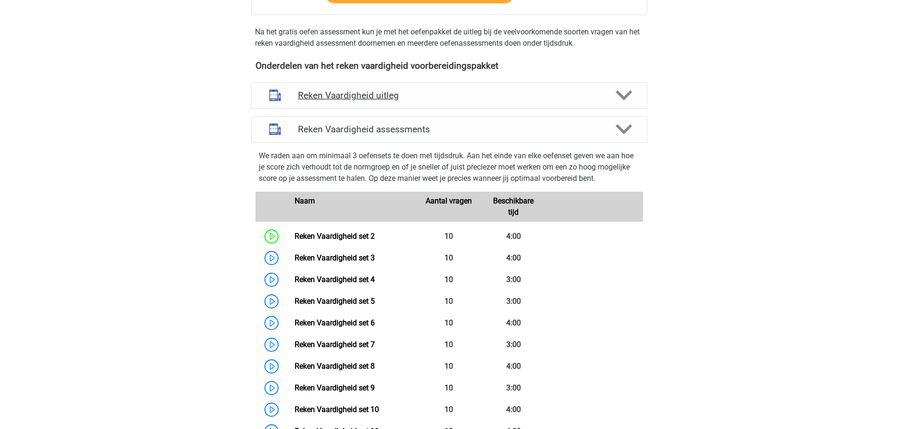
click at [445, 103] on div "Reken Vaardigheid uitleg" at bounding box center [449, 95] width 396 height 26
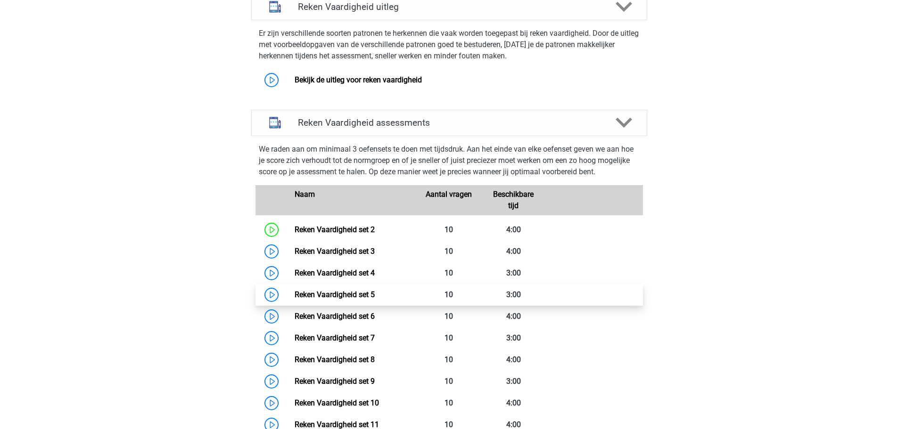
scroll to position [427, 0]
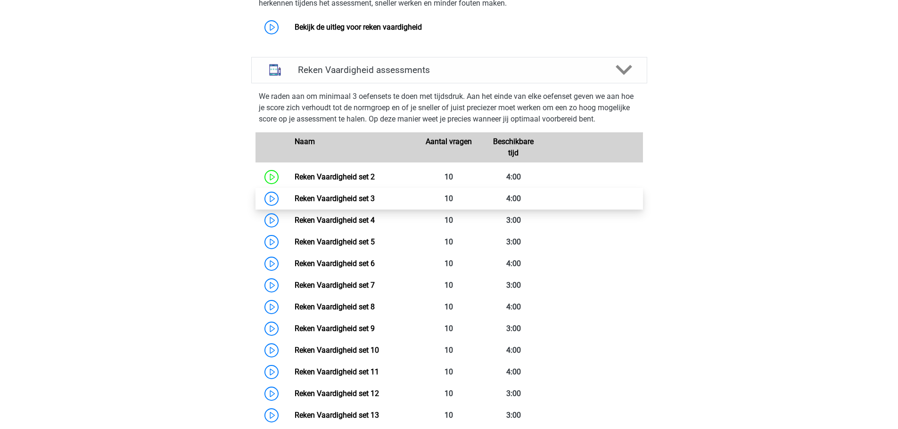
drag, startPoint x: 374, startPoint y: 351, endPoint x: 333, endPoint y: 192, distance: 164.0
click at [333, 194] on link "Reken Vaardigheid set 3" at bounding box center [335, 198] width 80 height 9
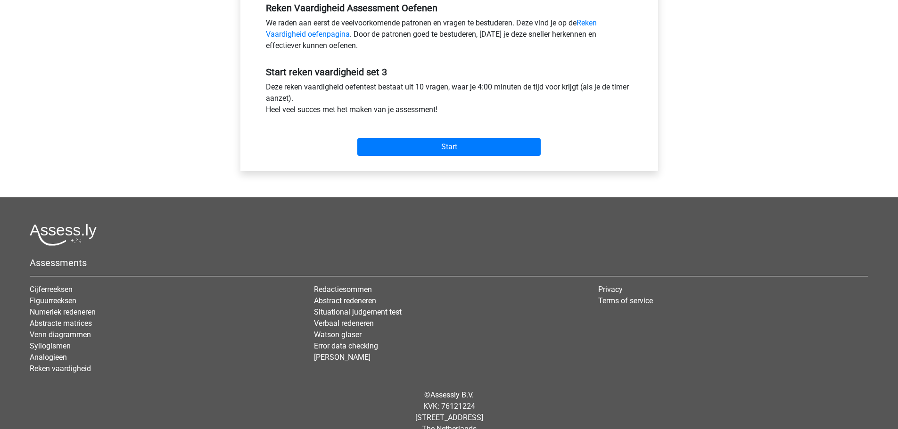
scroll to position [315, 0]
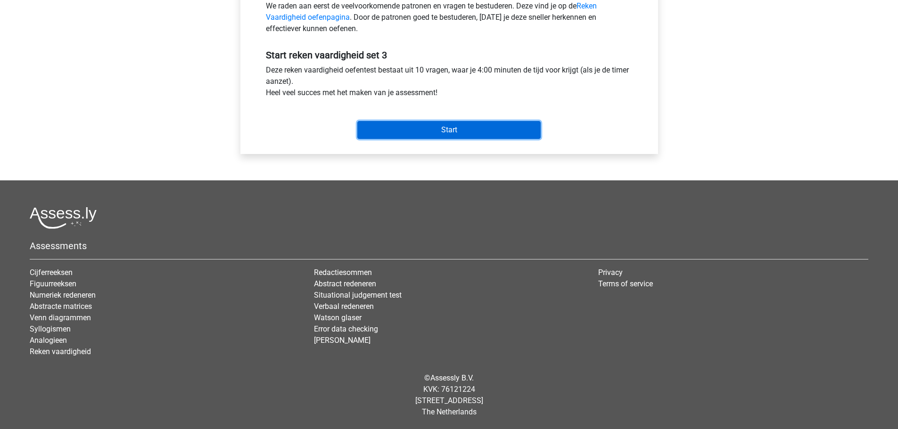
click at [482, 131] on input "Start" at bounding box center [448, 130] width 183 height 18
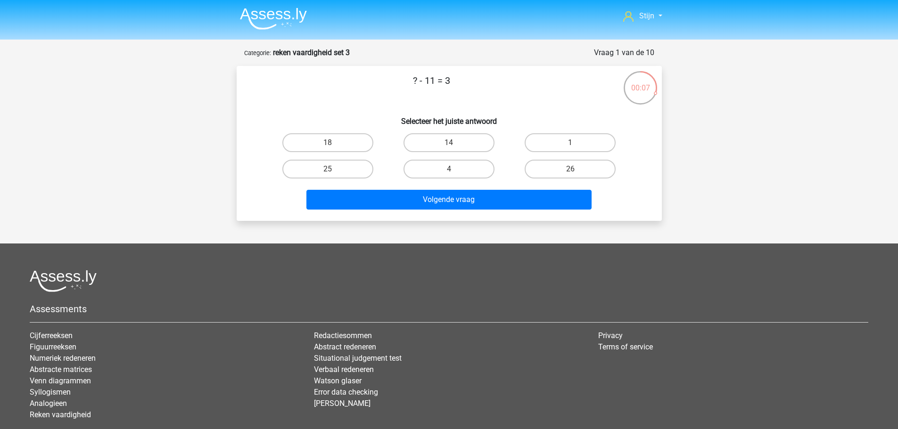
click at [450, 144] on input "14" at bounding box center [452, 146] width 6 height 6
radio input "true"
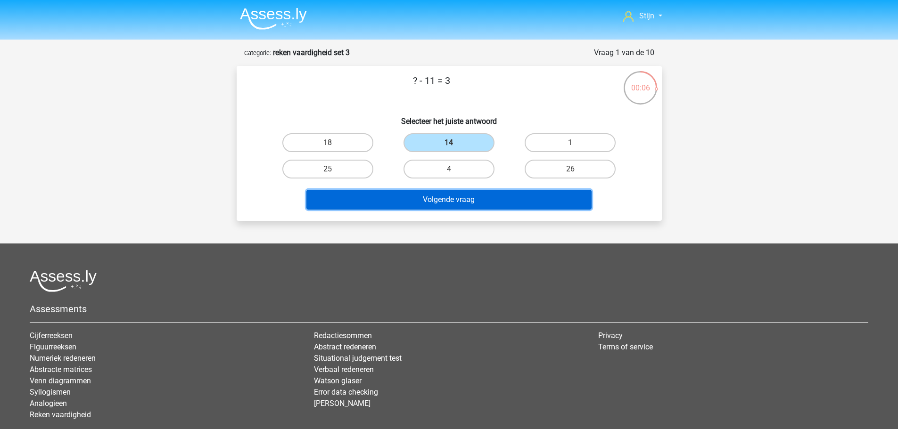
click at [449, 197] on button "Volgende vraag" at bounding box center [448, 200] width 285 height 20
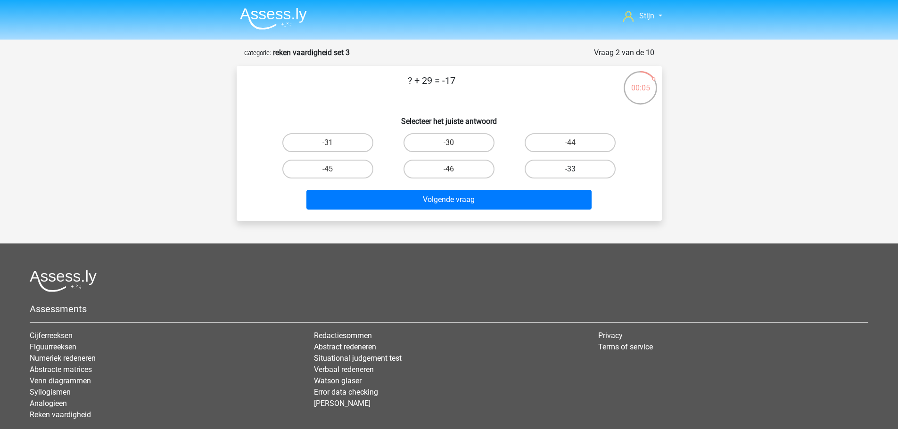
click at [559, 166] on label "-33" at bounding box center [570, 169] width 91 height 19
click at [570, 169] on input "-33" at bounding box center [573, 172] width 6 height 6
radio input "true"
click at [534, 189] on div "Volgende vraag" at bounding box center [449, 197] width 395 height 31
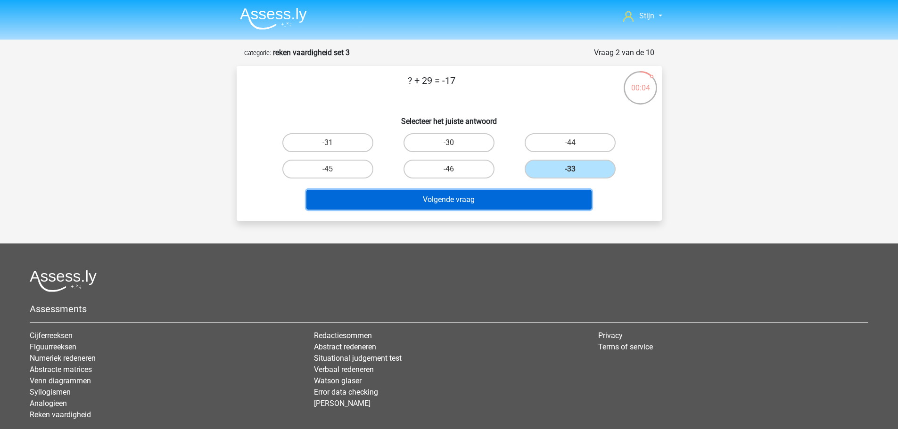
click at [516, 195] on button "Volgende vraag" at bounding box center [448, 200] width 285 height 20
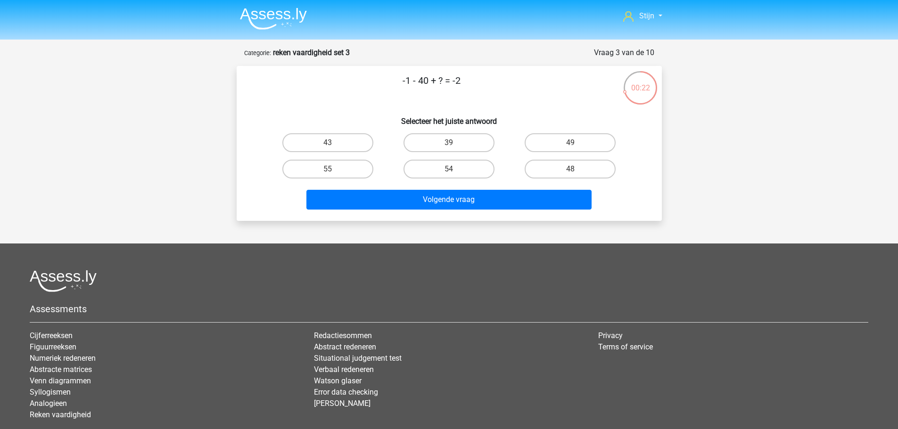
drag, startPoint x: 403, startPoint y: 86, endPoint x: 431, endPoint y: 85, distance: 28.8
click at [431, 85] on p "-1 - 40 + ? = -2" at bounding box center [432, 88] width 360 height 28
click at [417, 91] on p "-1 - 40 + ? = -2" at bounding box center [432, 88] width 360 height 28
drag, startPoint x: 414, startPoint y: 83, endPoint x: 434, endPoint y: 83, distance: 19.3
click at [434, 83] on p "-1 - 40 + ? = -2" at bounding box center [432, 88] width 360 height 28
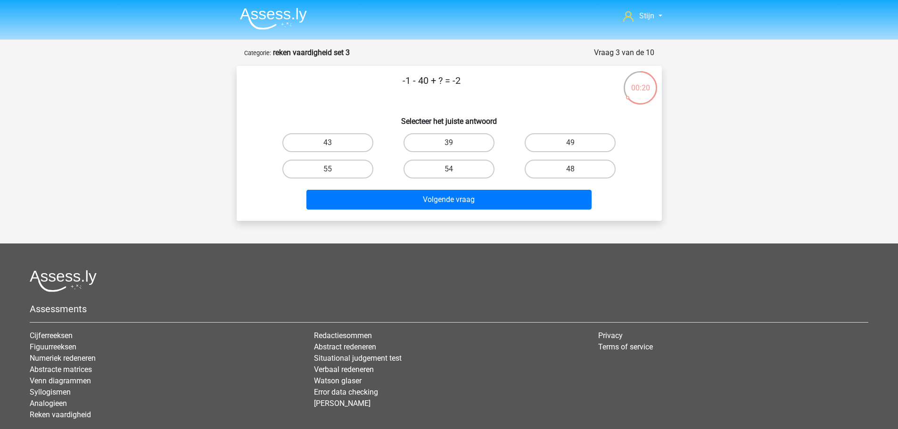
drag, startPoint x: 401, startPoint y: 88, endPoint x: 427, endPoint y: 87, distance: 25.5
click at [427, 87] on p "-1 - 40 + ? = -2" at bounding box center [432, 88] width 360 height 28
click at [453, 137] on label "39" at bounding box center [448, 142] width 91 height 19
click at [453, 143] on input "39" at bounding box center [452, 146] width 6 height 6
radio input "true"
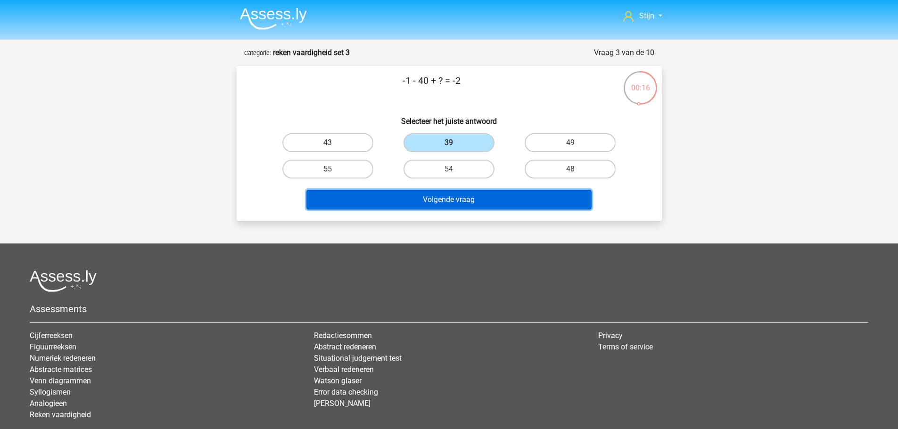
click at [476, 191] on button "Volgende vraag" at bounding box center [448, 200] width 285 height 20
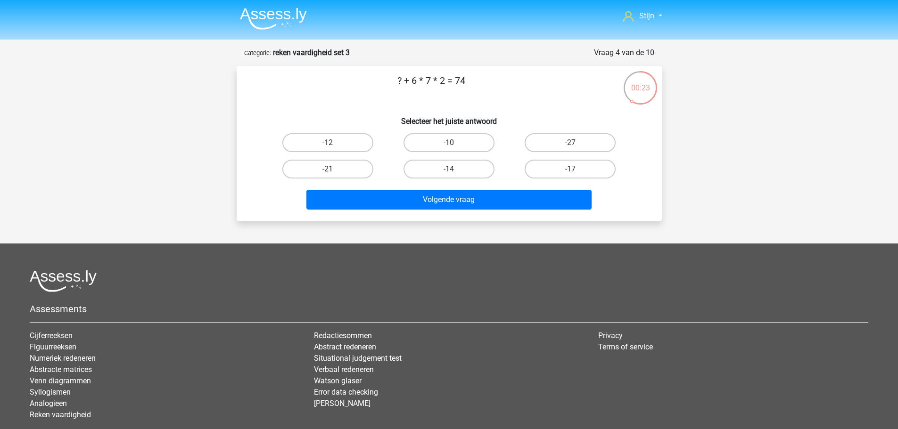
drag, startPoint x: 445, startPoint y: 87, endPoint x: 420, endPoint y: 87, distance: 24.5
click at [420, 87] on p "? + 6 * 7 * 2 = 74" at bounding box center [432, 88] width 360 height 28
click at [446, 87] on p "? + 6 * 7 * 2 = 74" at bounding box center [432, 88] width 360 height 28
drag, startPoint x: 446, startPoint y: 87, endPoint x: 414, endPoint y: 90, distance: 32.2
click at [414, 90] on p "? + 6 * 7 * 2 = 74" at bounding box center [432, 88] width 360 height 28
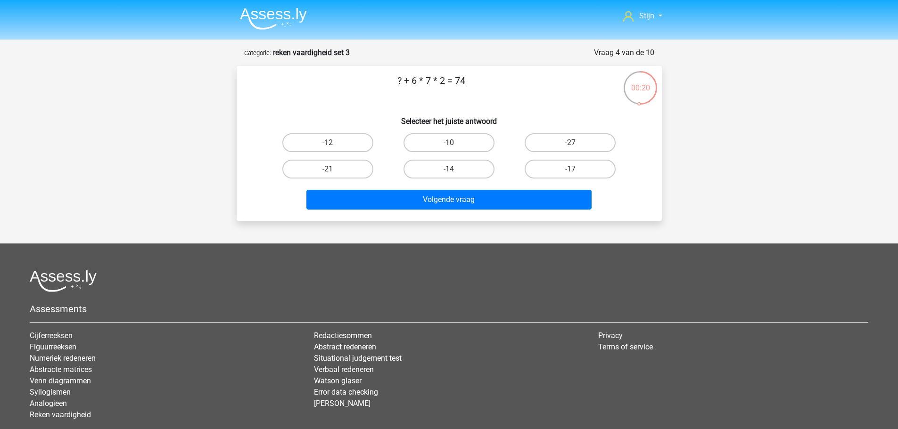
click at [406, 87] on p "? + 6 * 7 * 2 = 74" at bounding box center [432, 88] width 360 height 28
drag, startPoint x: 417, startPoint y: 87, endPoint x: 452, endPoint y: 99, distance: 37.0
click at [452, 99] on p "? + 6 * 7 * 2 = 74" at bounding box center [432, 88] width 360 height 28
click at [444, 87] on p "? + 6 * 7 * 2 = 74" at bounding box center [432, 88] width 360 height 28
drag, startPoint x: 409, startPoint y: 79, endPoint x: 424, endPoint y: 82, distance: 15.3
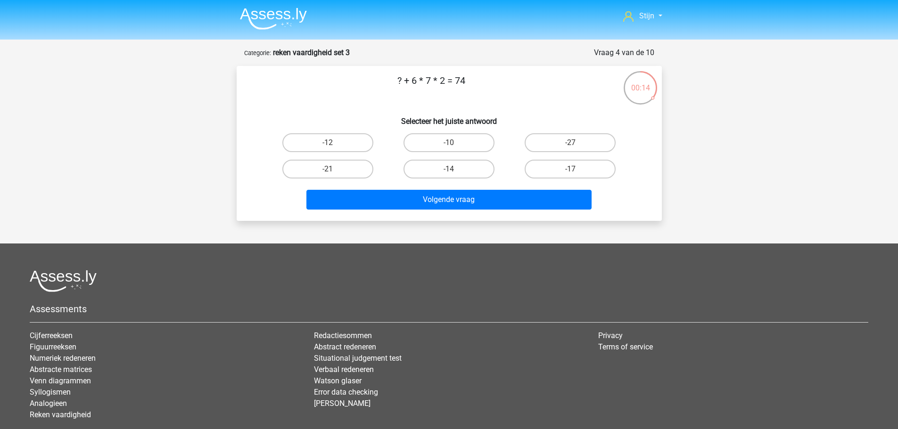
click at [424, 82] on p "? + 6 * 7 * 2 = 74" at bounding box center [432, 88] width 360 height 28
click at [429, 143] on label "-10" at bounding box center [448, 142] width 91 height 19
click at [449, 143] on input "-10" at bounding box center [452, 146] width 6 height 6
radio input "true"
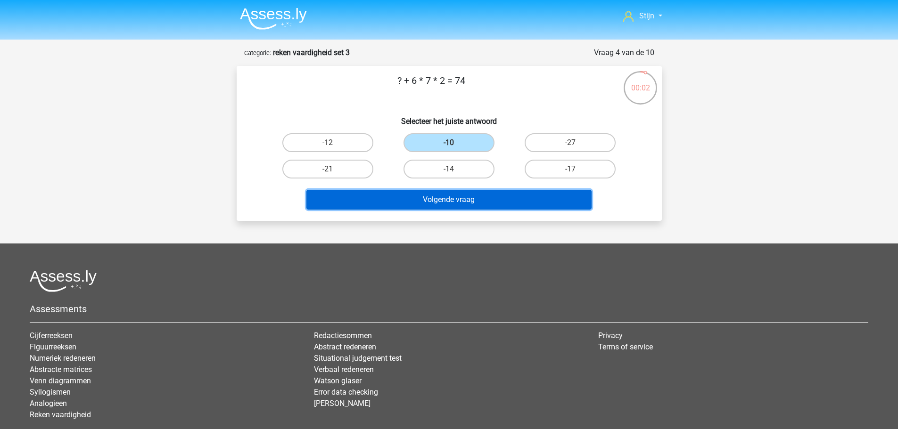
click at [503, 203] on button "Volgende vraag" at bounding box center [448, 200] width 285 height 20
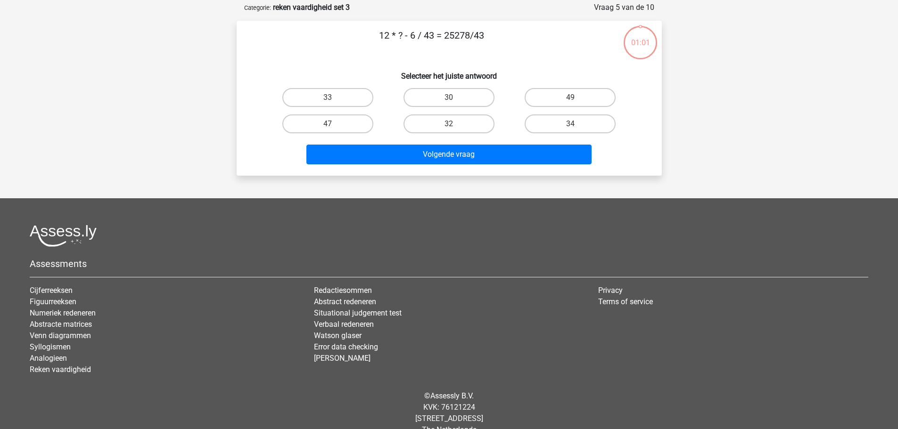
scroll to position [47, 0]
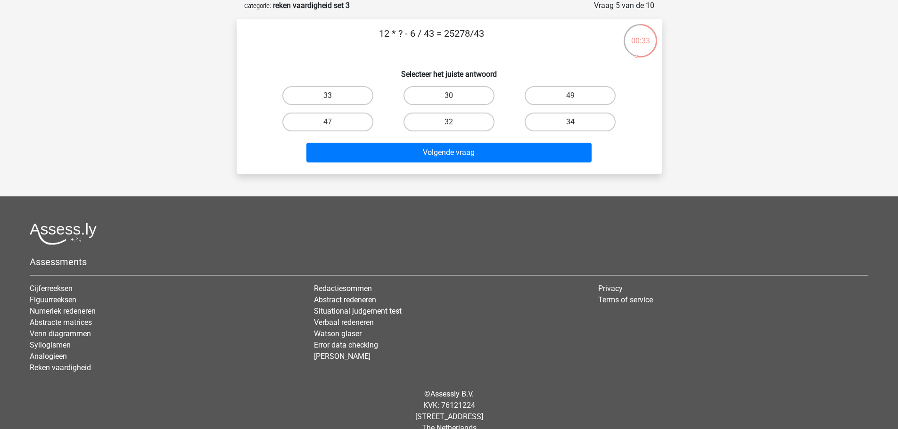
click at [557, 122] on label "34" at bounding box center [570, 122] width 91 height 19
click at [570, 122] on input "34" at bounding box center [573, 125] width 6 height 6
radio input "true"
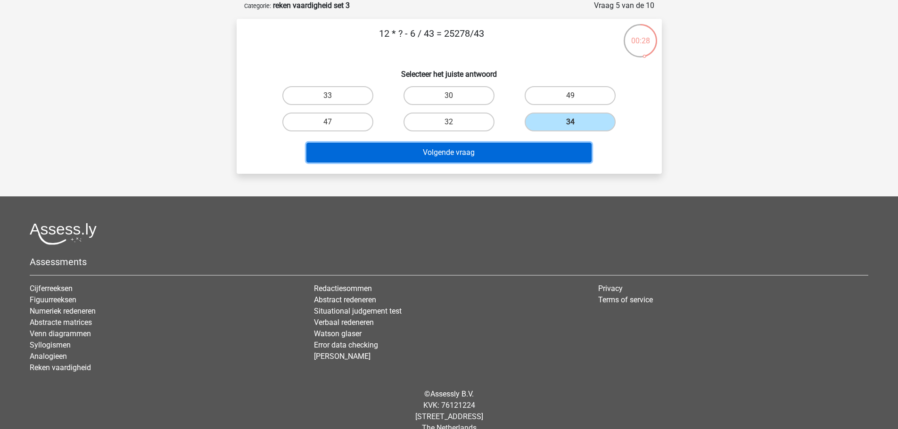
click at [387, 156] on button "Volgende vraag" at bounding box center [448, 153] width 285 height 20
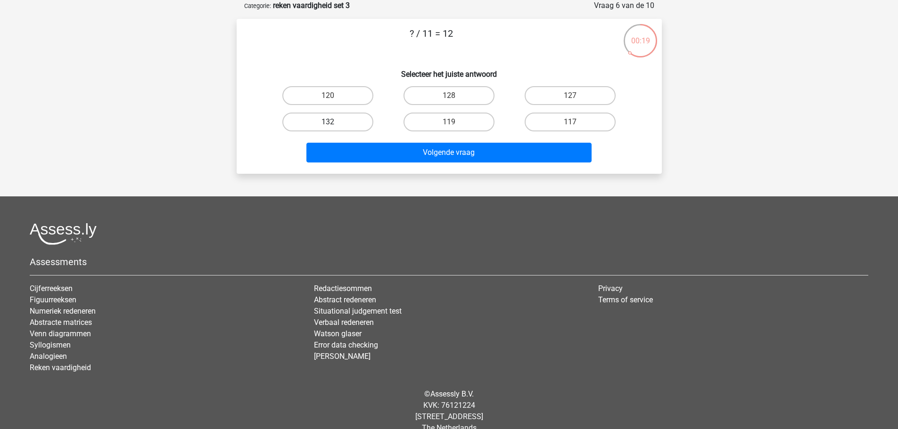
click at [353, 115] on label "132" at bounding box center [327, 122] width 91 height 19
click at [334, 122] on input "132" at bounding box center [331, 125] width 6 height 6
radio input "true"
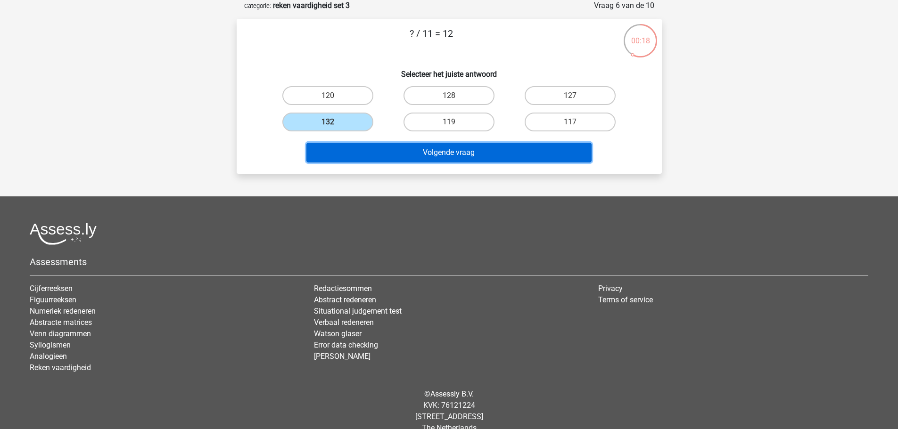
click at [424, 154] on button "Volgende vraag" at bounding box center [448, 153] width 285 height 20
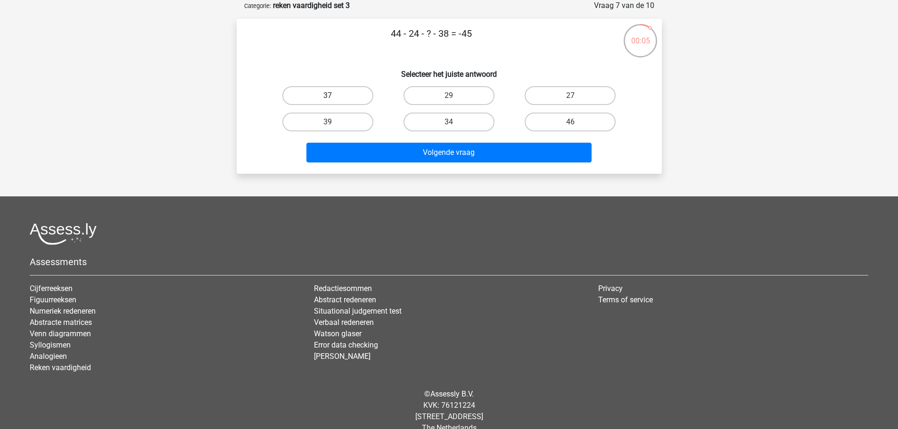
click at [349, 92] on label "37" at bounding box center [327, 95] width 91 height 19
click at [334, 96] on input "37" at bounding box center [331, 99] width 6 height 6
radio input "true"
click at [559, 127] on label "46" at bounding box center [570, 122] width 91 height 19
click at [570, 127] on input "46" at bounding box center [573, 125] width 6 height 6
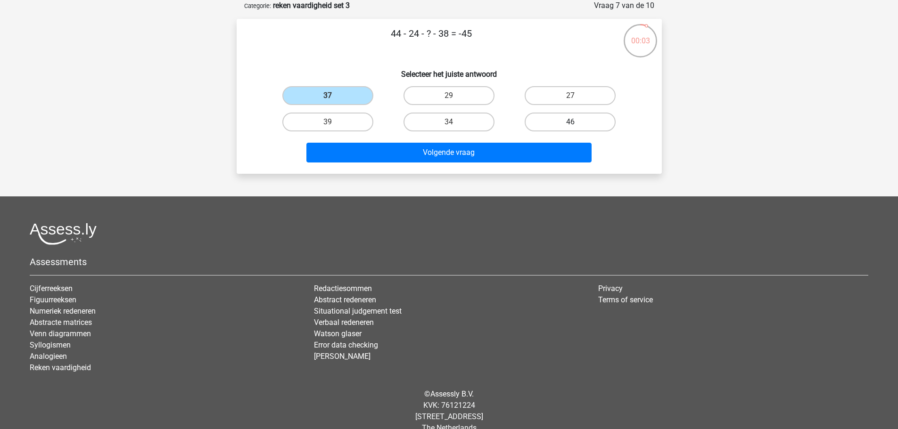
radio input "true"
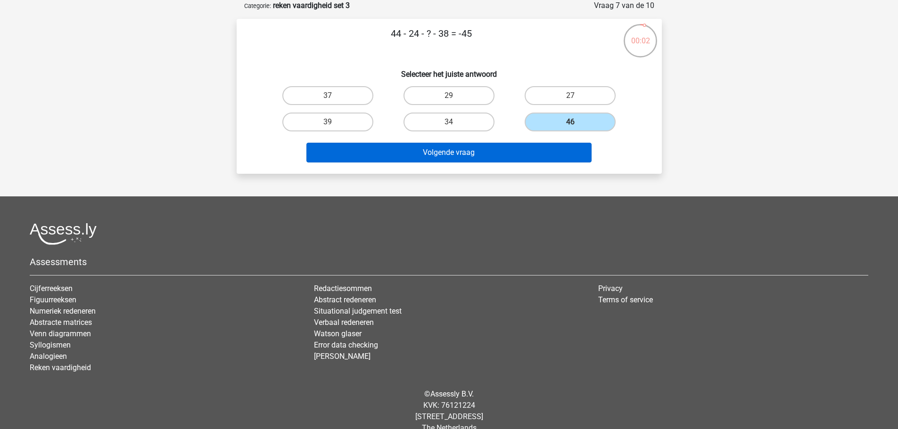
drag, startPoint x: 542, startPoint y: 135, endPoint x: 537, endPoint y: 144, distance: 10.1
click at [541, 138] on div "44 - 24 - ? - 38 = -45 Selecteer het juiste antwoord 37 29 27 39" at bounding box center [449, 96] width 418 height 140
click at [535, 147] on button "Volgende vraag" at bounding box center [448, 153] width 285 height 20
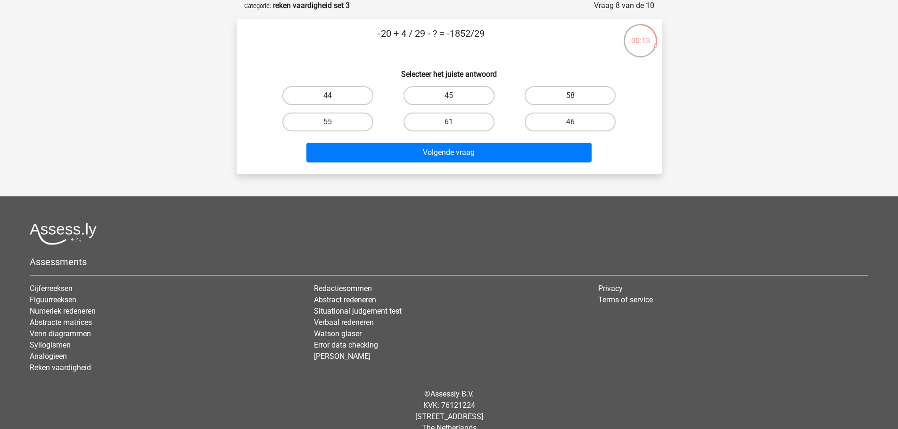
click at [454, 107] on div "45" at bounding box center [448, 95] width 121 height 26
click at [454, 124] on input "61" at bounding box center [452, 125] width 6 height 6
radio input "true"
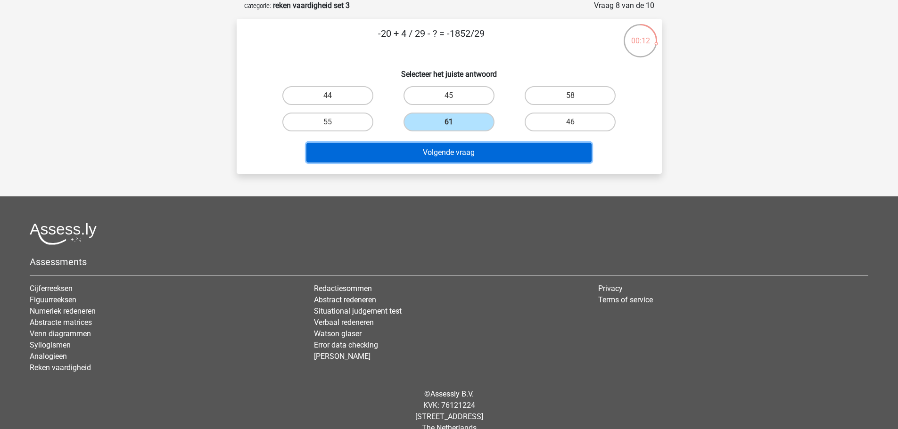
click at [464, 158] on button "Volgende vraag" at bounding box center [448, 153] width 285 height 20
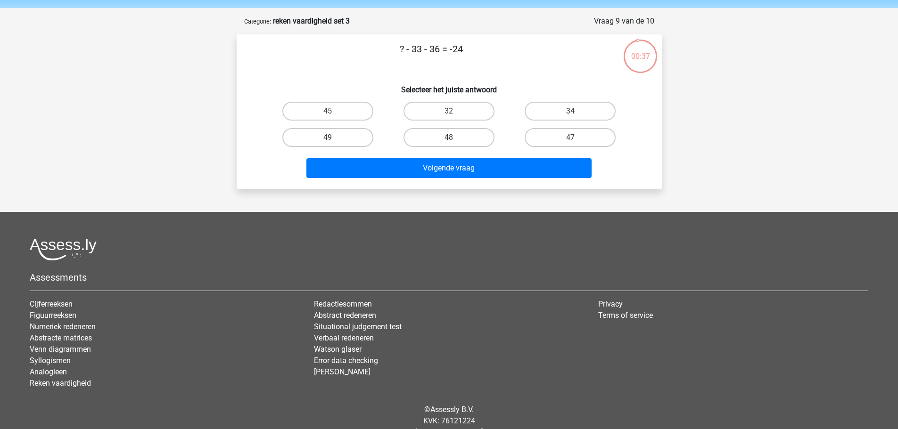
scroll to position [0, 0]
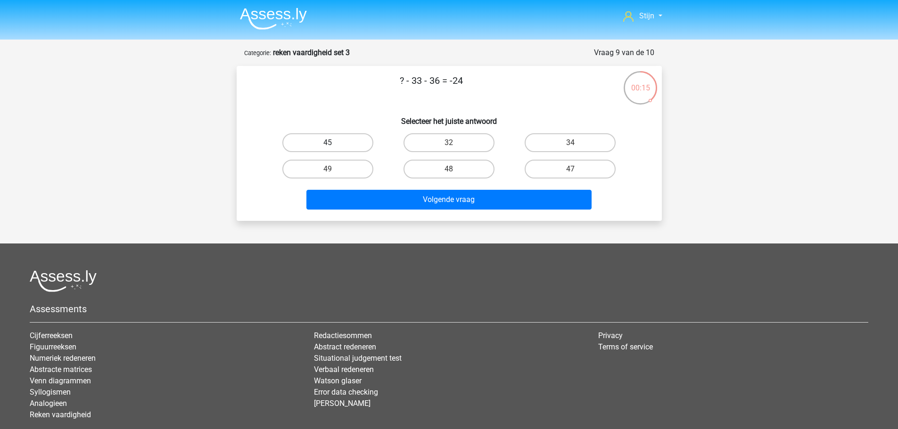
click at [357, 149] on label "45" at bounding box center [327, 142] width 91 height 19
click at [334, 149] on input "45" at bounding box center [331, 146] width 6 height 6
radio input "true"
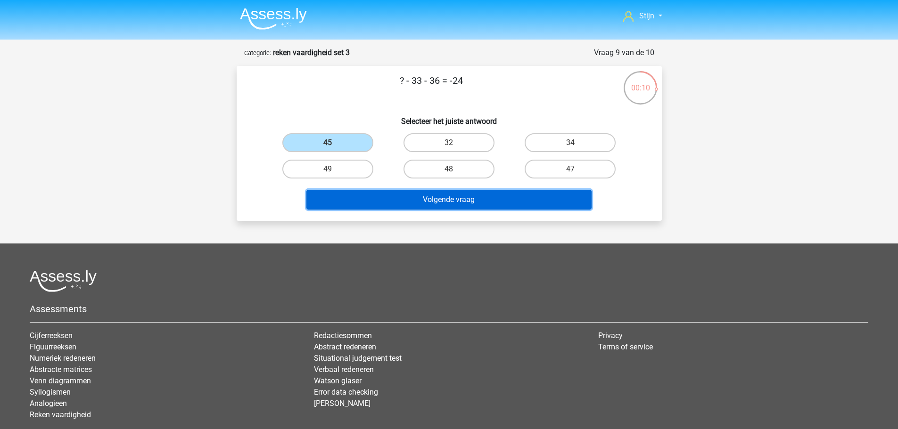
click at [372, 198] on button "Volgende vraag" at bounding box center [448, 200] width 285 height 20
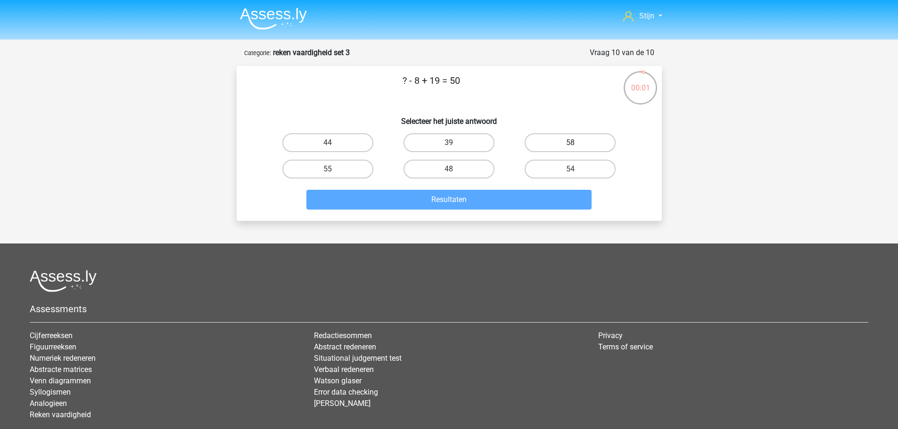
click at [540, 140] on label "58" at bounding box center [570, 142] width 91 height 19
click at [570, 143] on input "58" at bounding box center [573, 146] width 6 height 6
radio input "true"
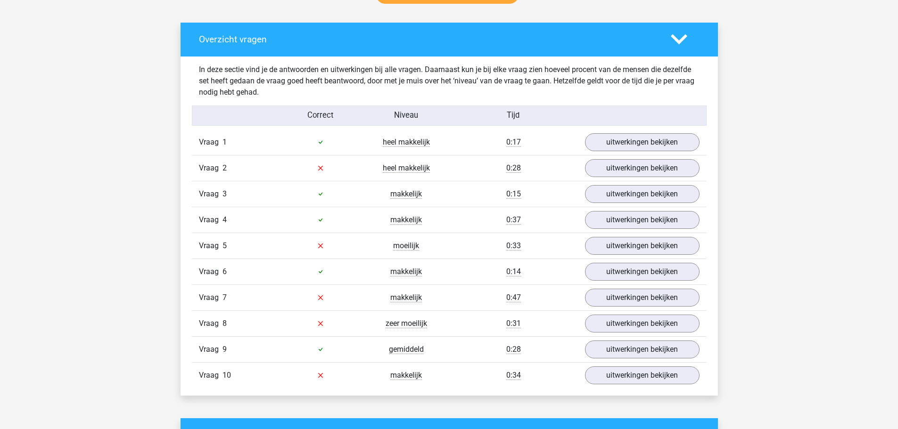
scroll to position [518, 0]
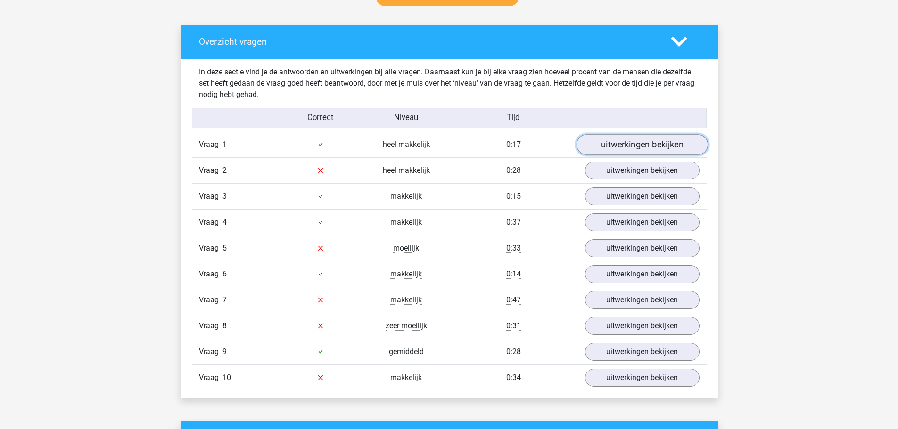
click at [657, 141] on link "uitwerkingen bekijken" at bounding box center [642, 144] width 132 height 21
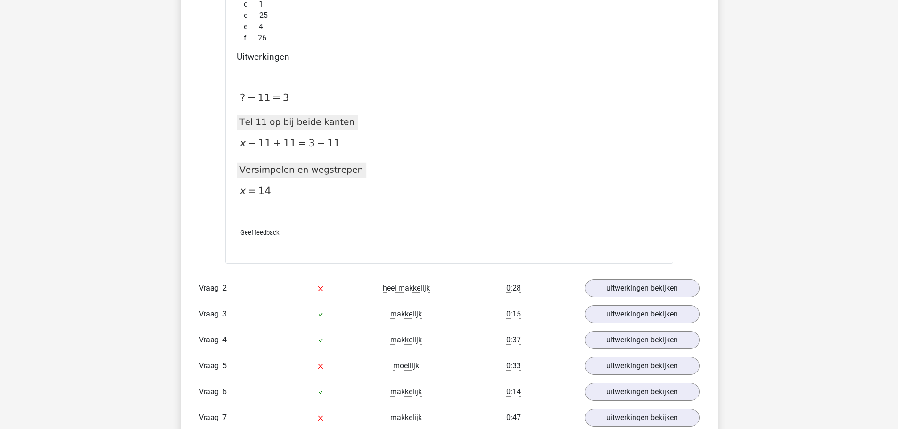
scroll to position [754, 0]
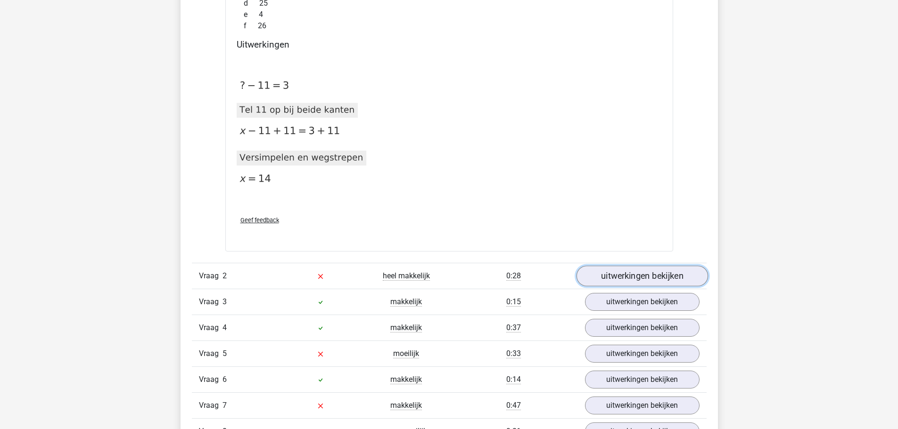
click at [617, 275] on link "uitwerkingen bekijken" at bounding box center [642, 276] width 132 height 21
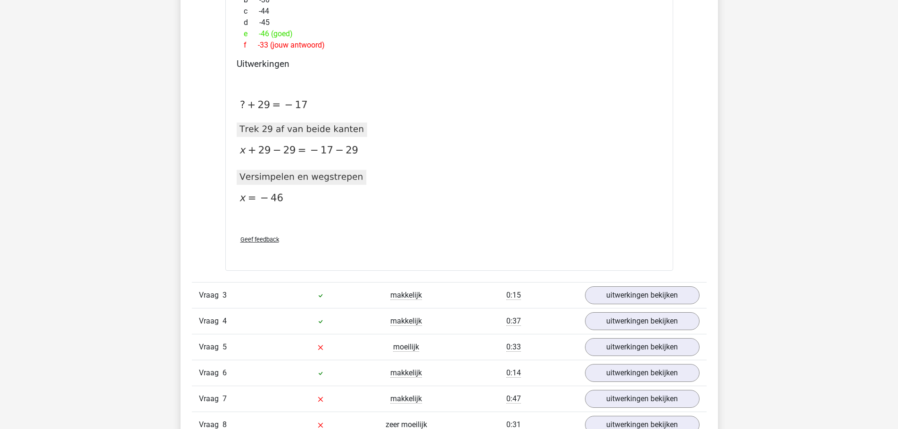
scroll to position [1131, 0]
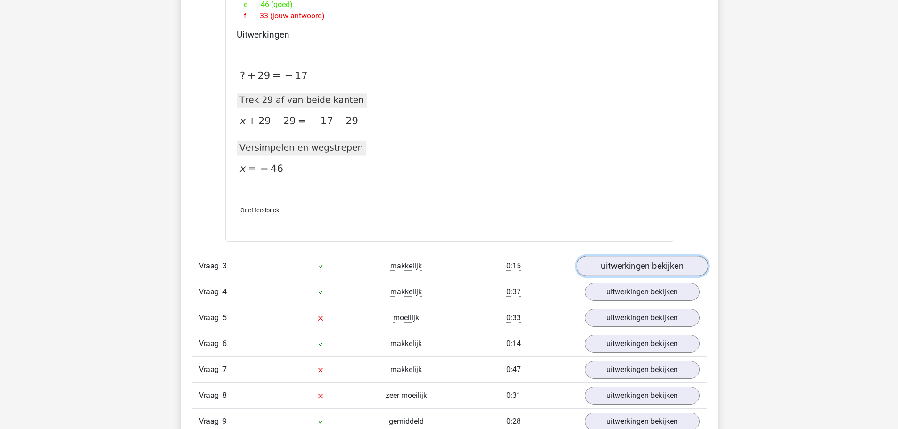
click at [626, 270] on link "uitwerkingen bekijken" at bounding box center [642, 266] width 132 height 21
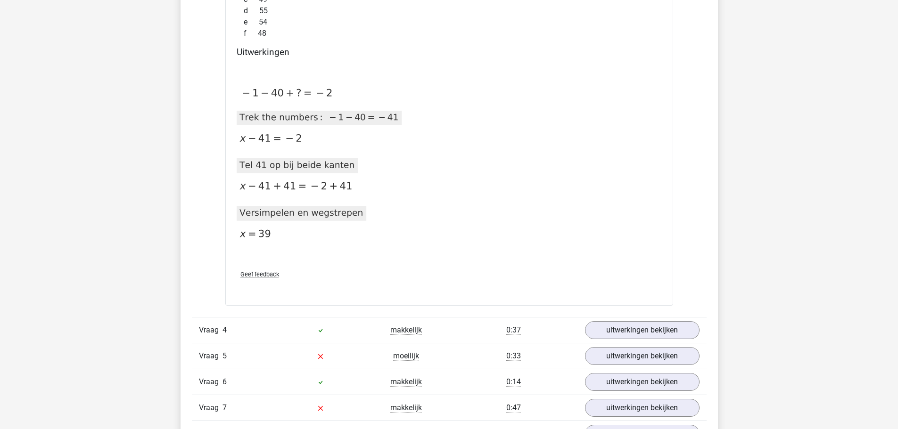
scroll to position [1508, 0]
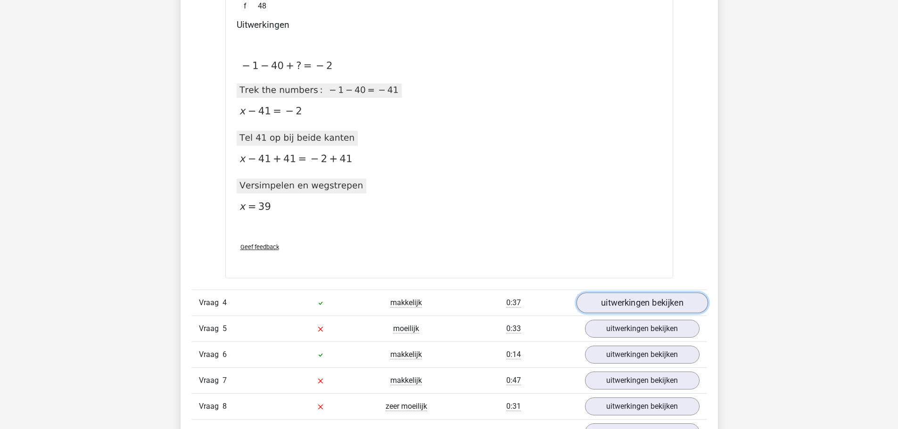
click at [619, 298] on link "uitwerkingen bekijken" at bounding box center [642, 303] width 132 height 21
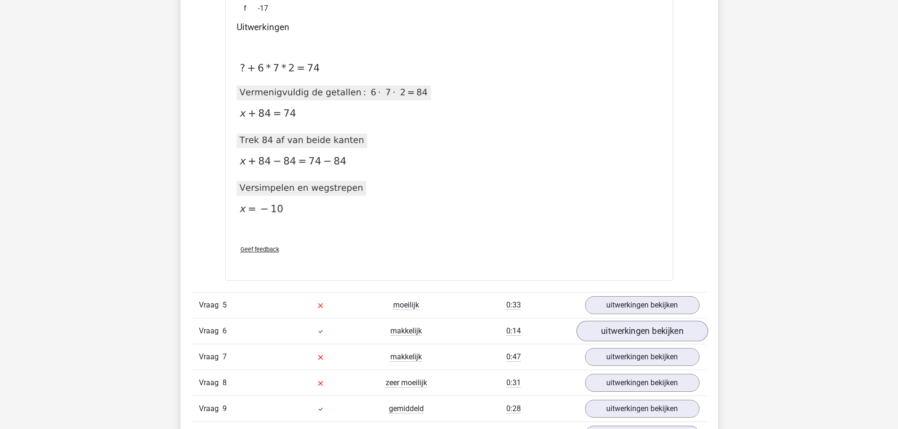
scroll to position [1932, 0]
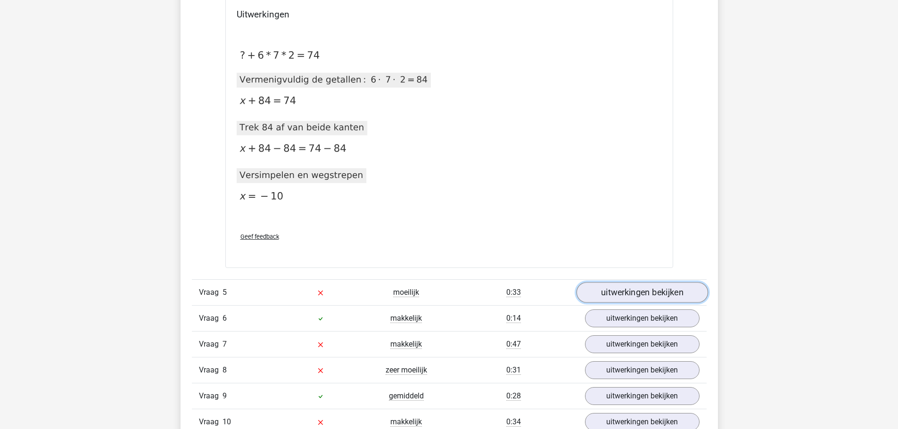
click at [672, 297] on link "uitwerkingen bekijken" at bounding box center [642, 292] width 132 height 21
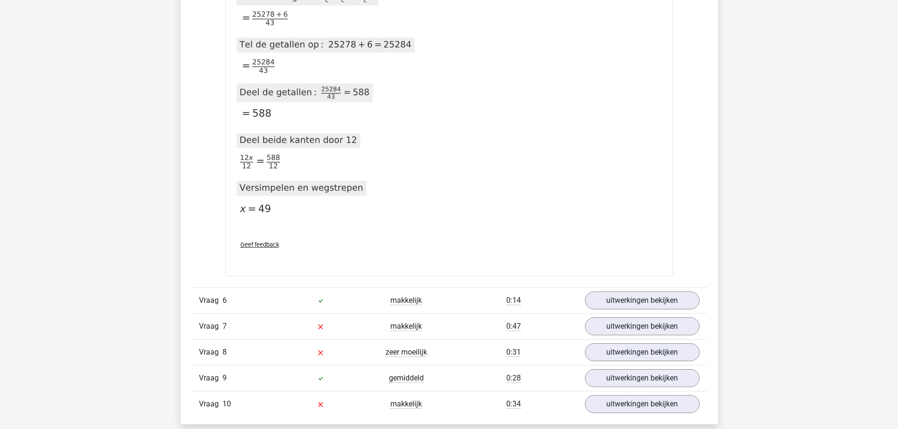
scroll to position [2545, 0]
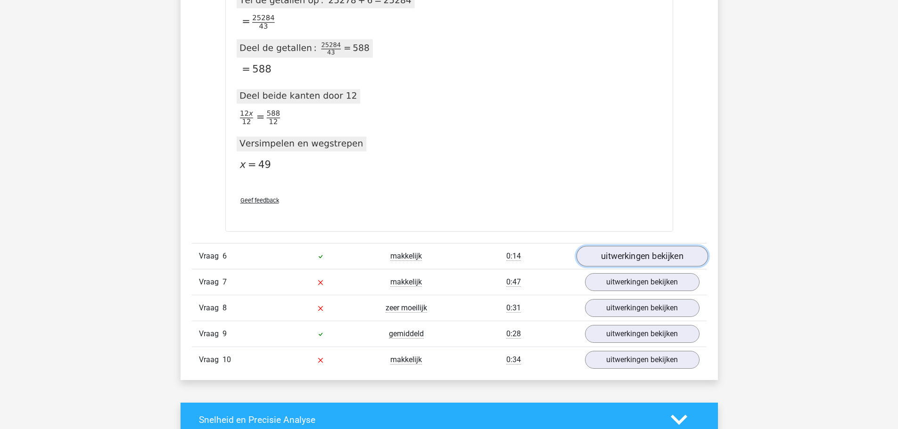
click at [650, 262] on link "uitwerkingen bekijken" at bounding box center [642, 256] width 132 height 21
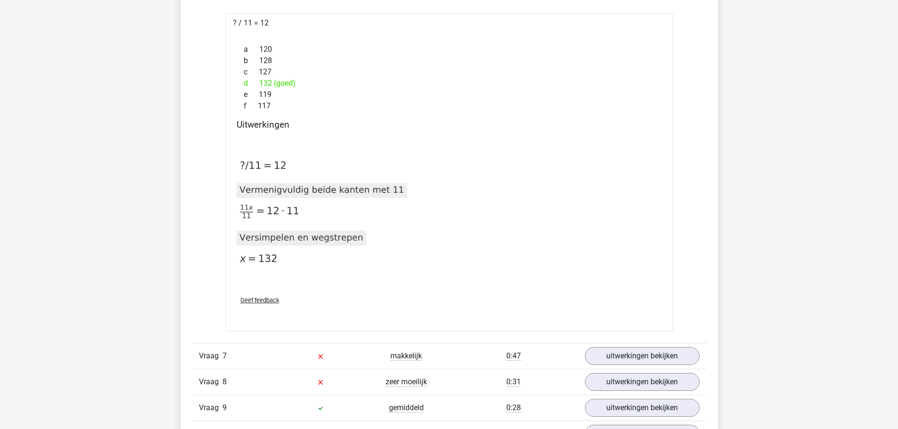
scroll to position [2828, 0]
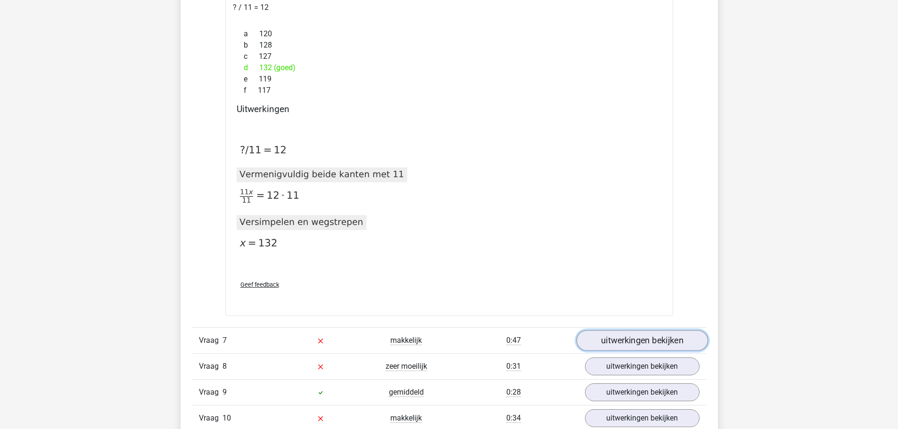
click at [670, 338] on link "uitwerkingen bekijken" at bounding box center [642, 340] width 132 height 21
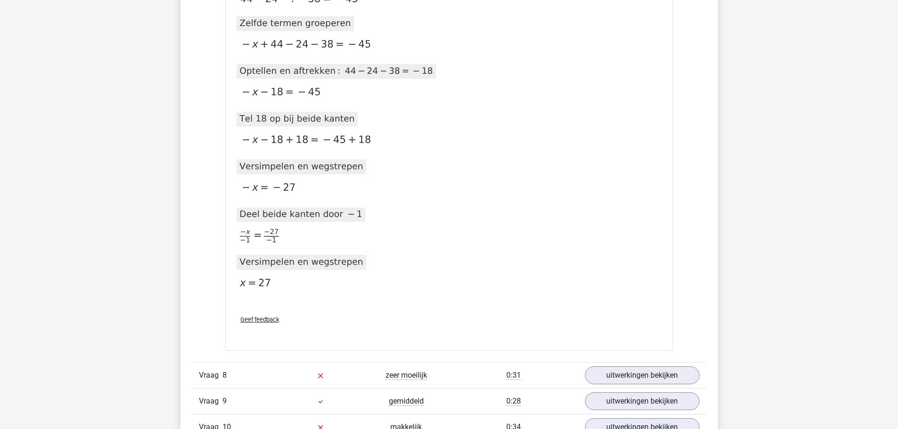
scroll to position [3394, 0]
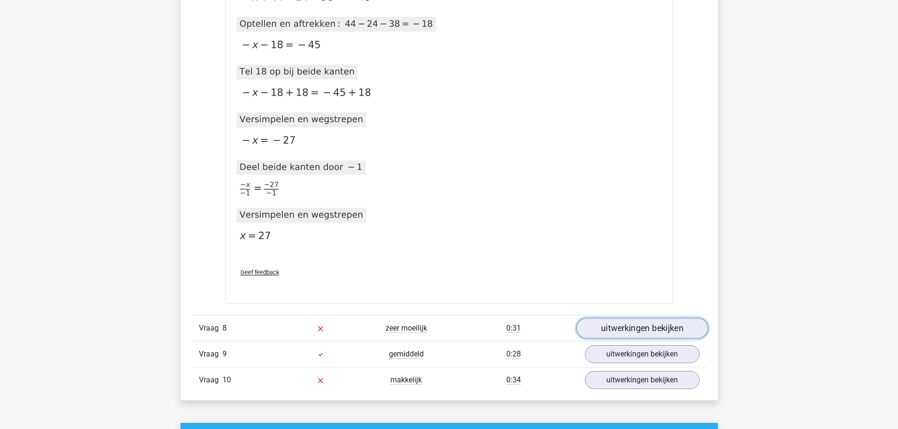
click at [636, 336] on link "uitwerkingen bekijken" at bounding box center [642, 328] width 132 height 21
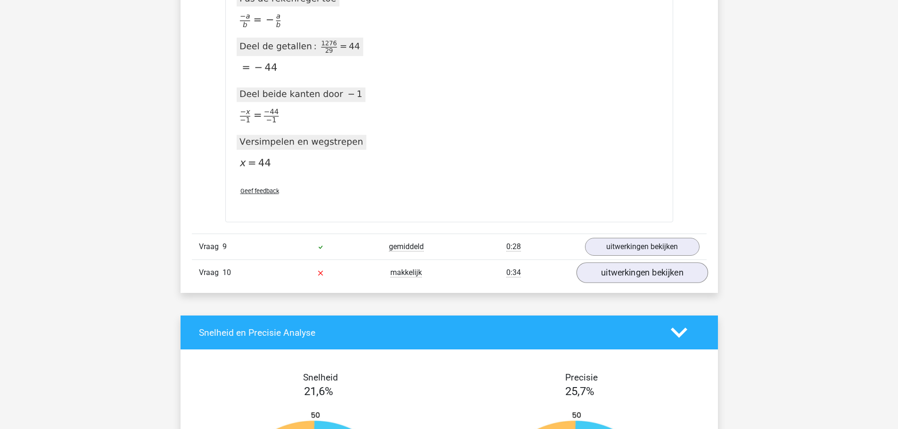
scroll to position [4336, 0]
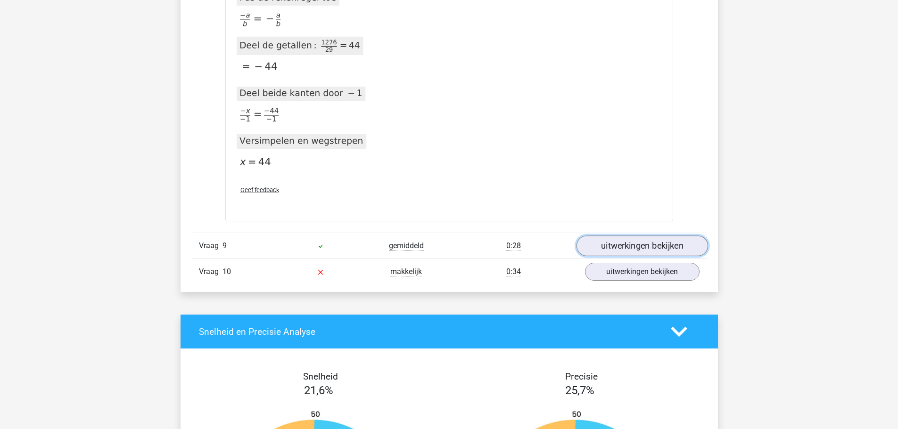
click at [627, 250] on link "uitwerkingen bekijken" at bounding box center [642, 246] width 132 height 21
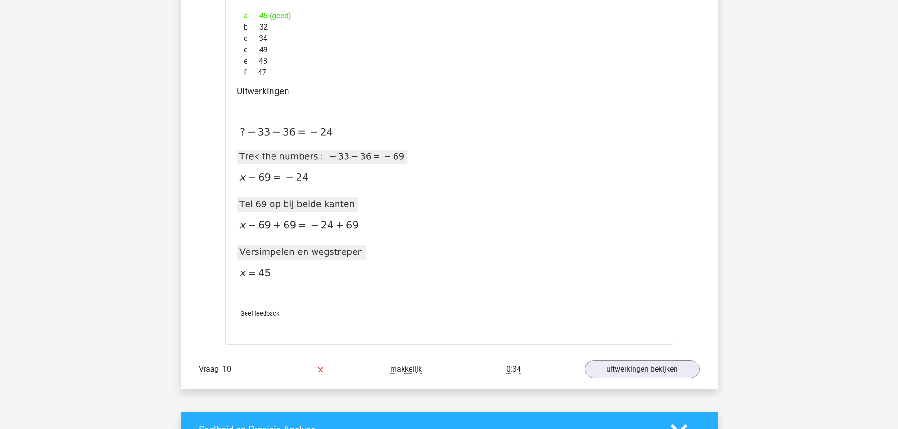
scroll to position [4713, 0]
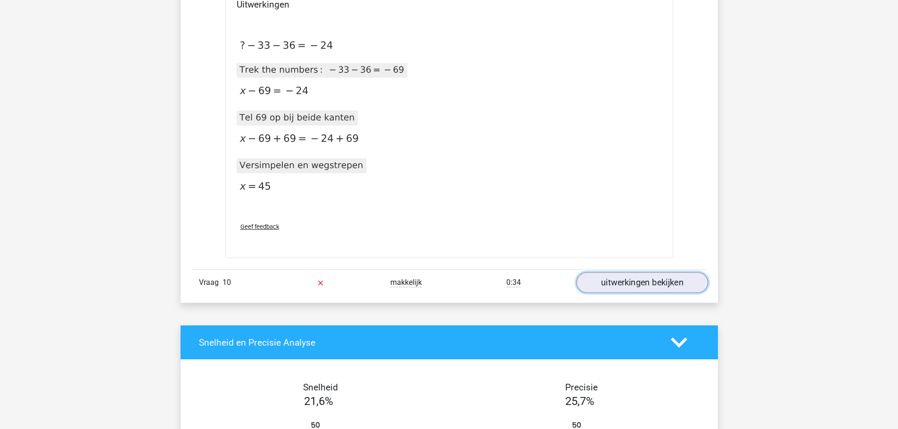
click at [608, 277] on link "uitwerkingen bekijken" at bounding box center [642, 282] width 132 height 21
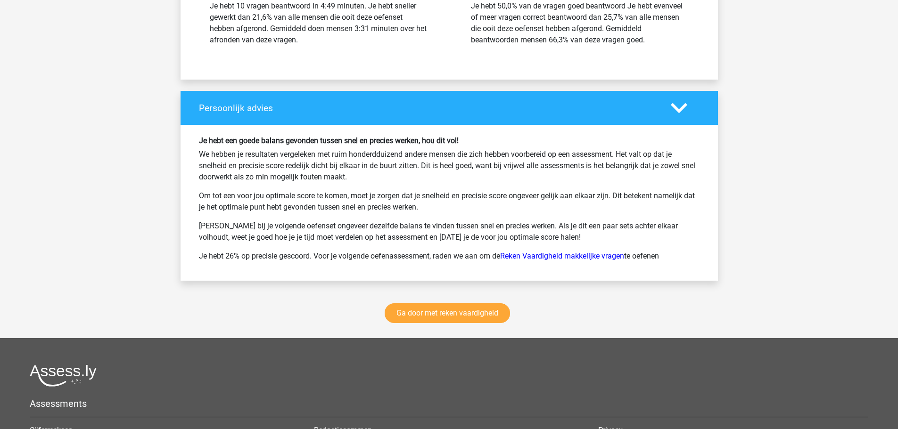
scroll to position [5656, 0]
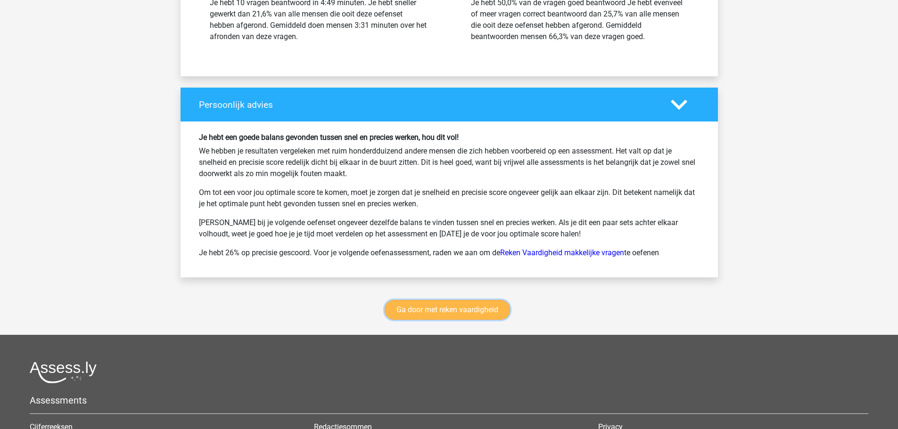
click at [490, 315] on link "Ga door met reken vaardigheid" at bounding box center [447, 310] width 125 height 20
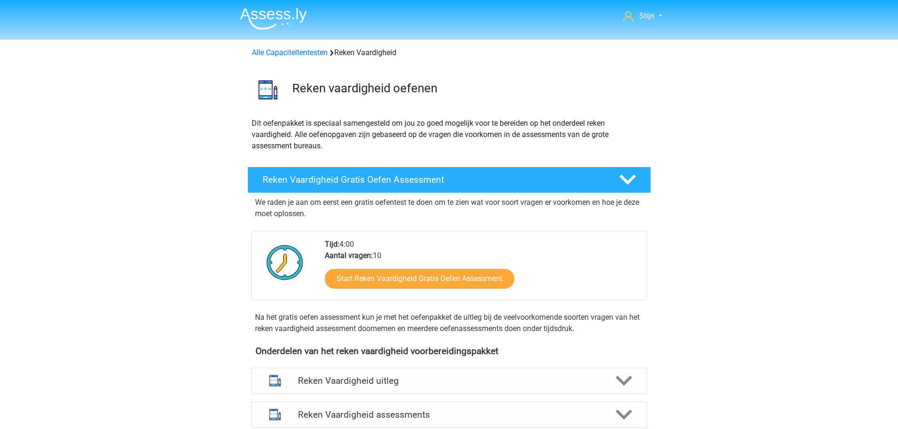
click at [266, 20] on img at bounding box center [273, 19] width 67 height 22
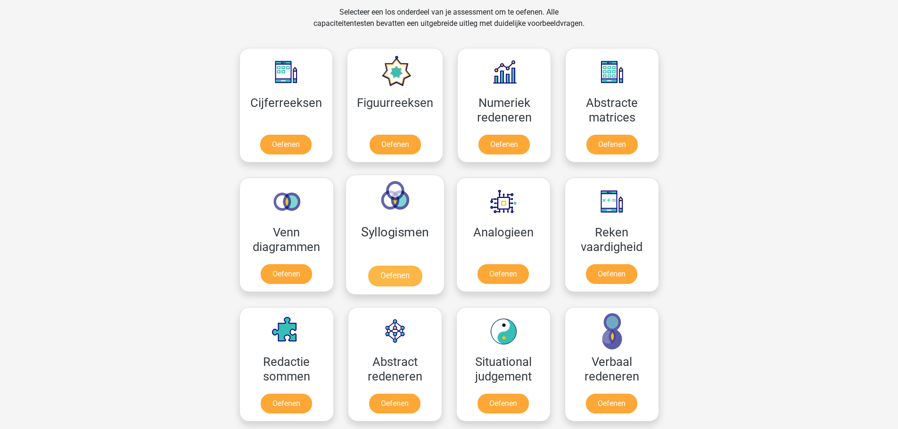
scroll to position [377, 0]
